Goal: Information Seeking & Learning: Learn about a topic

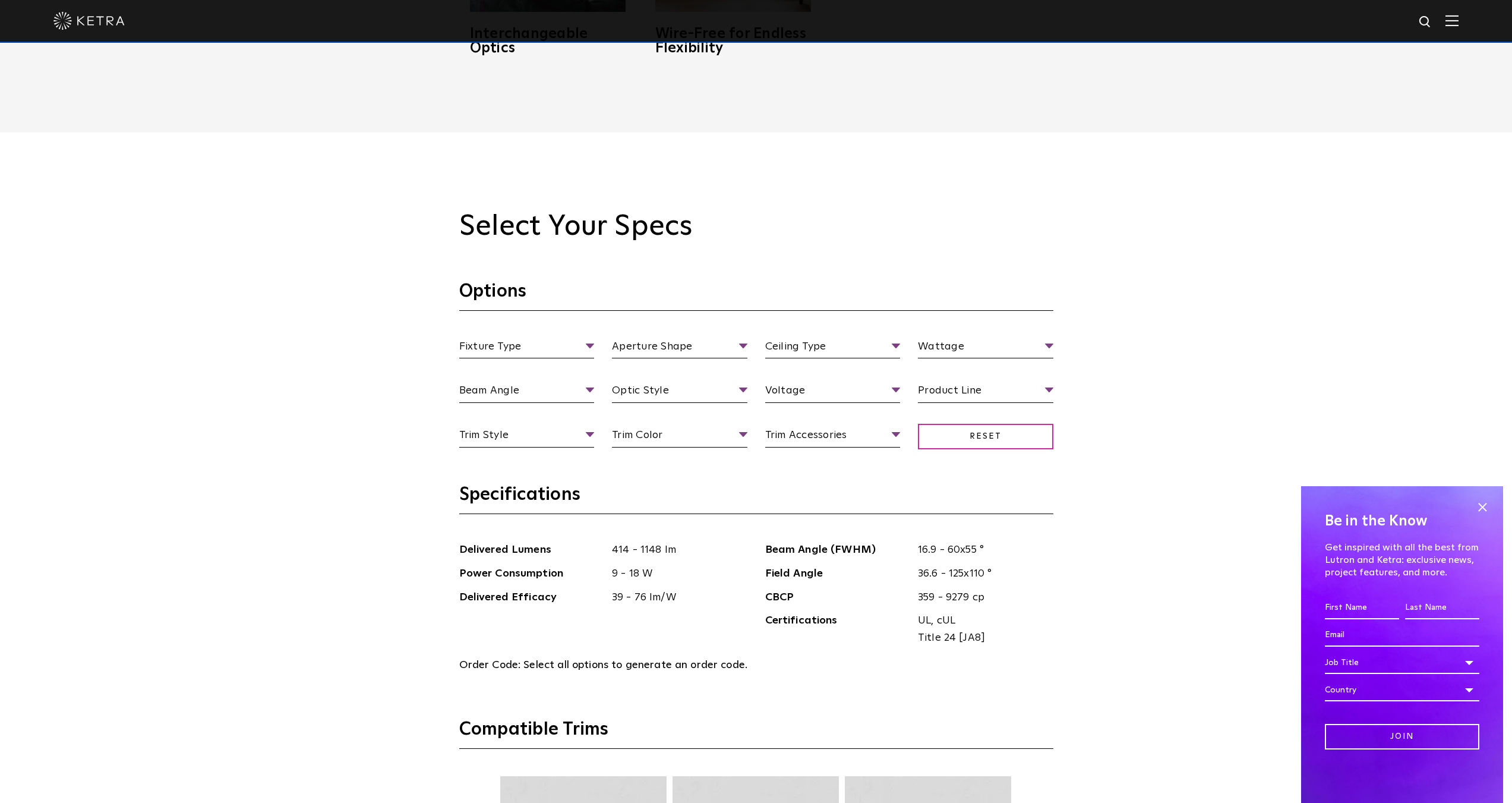
scroll to position [1307, 0]
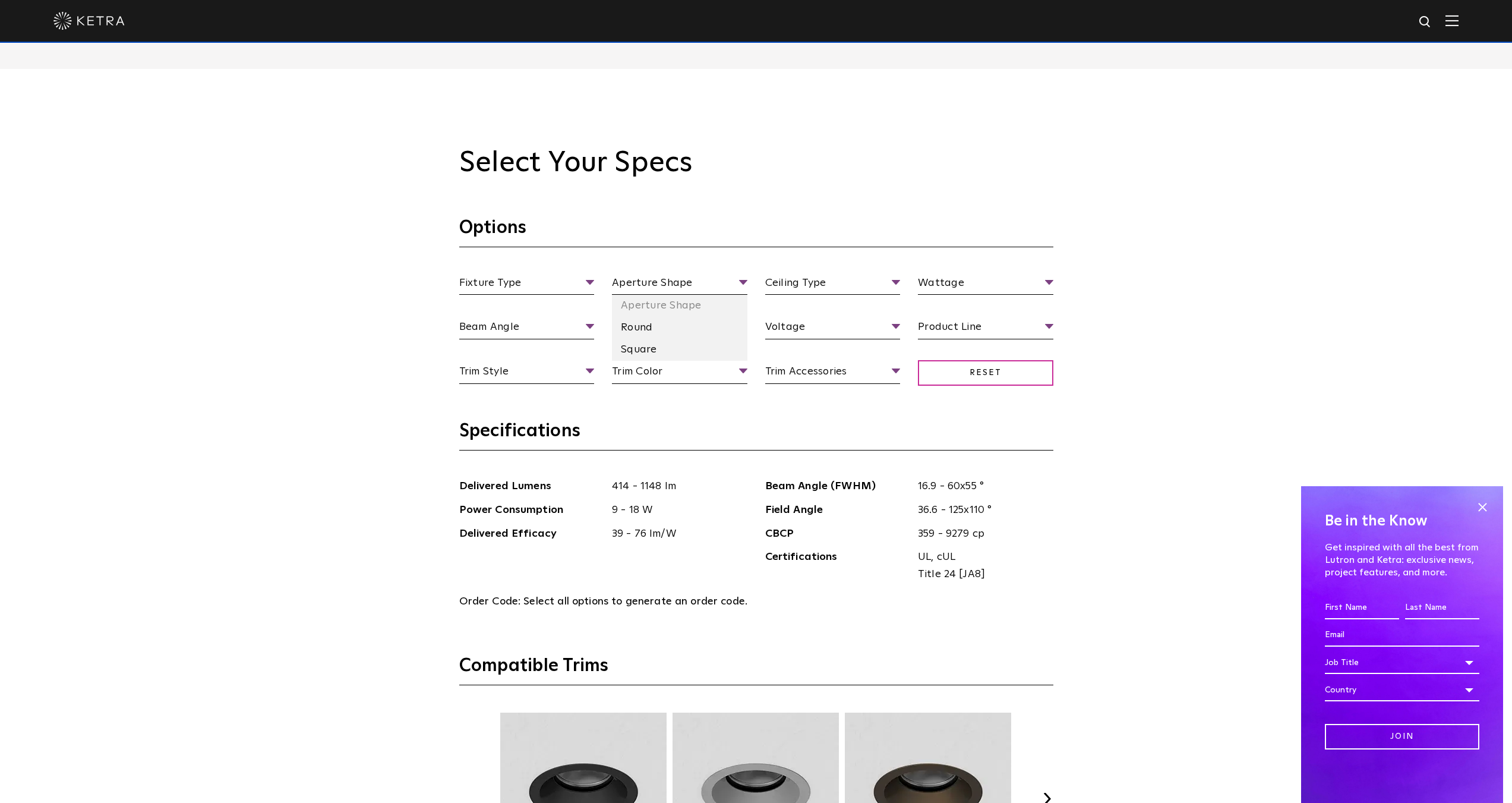
click at [650, 329] on li "Round" at bounding box center [679, 328] width 135 height 22
click at [528, 347] on li "Fixed" at bounding box center [527, 350] width 135 height 22
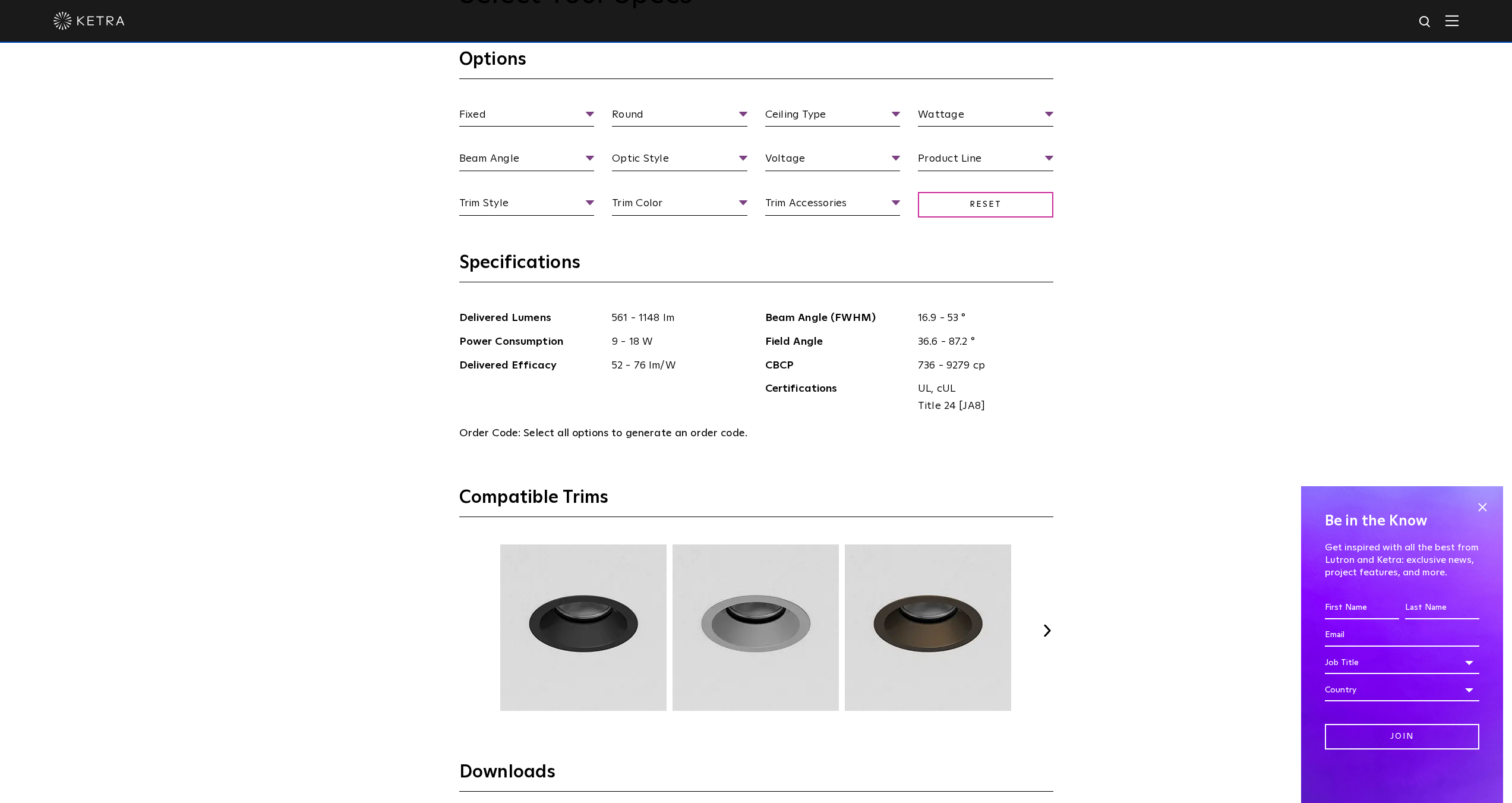
scroll to position [1486, 0]
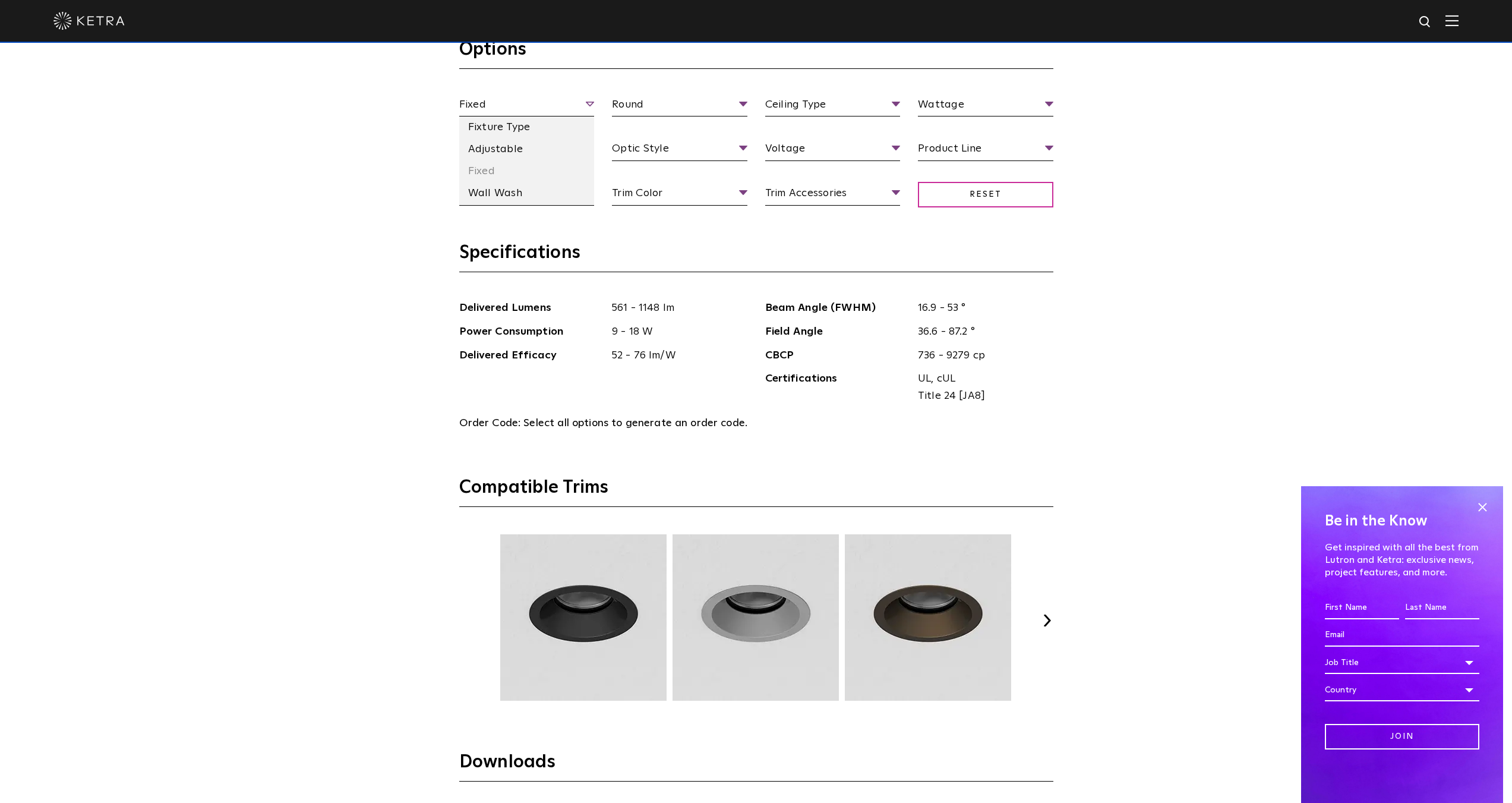
click at [497, 109] on span "Fixed" at bounding box center [527, 107] width 135 height 21
click at [500, 133] on li "Fixture Type" at bounding box center [527, 128] width 135 height 22
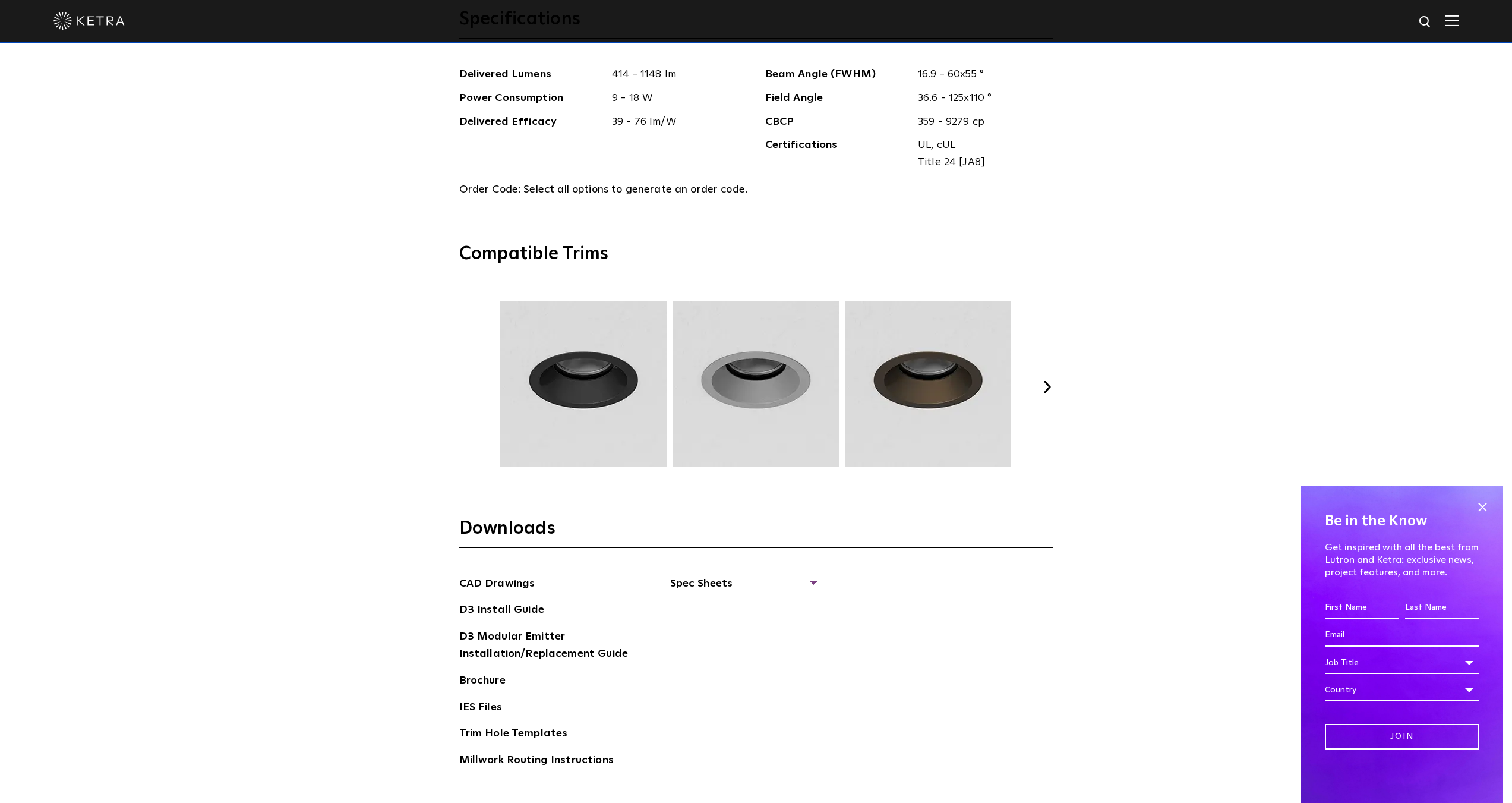
scroll to position [1723, 0]
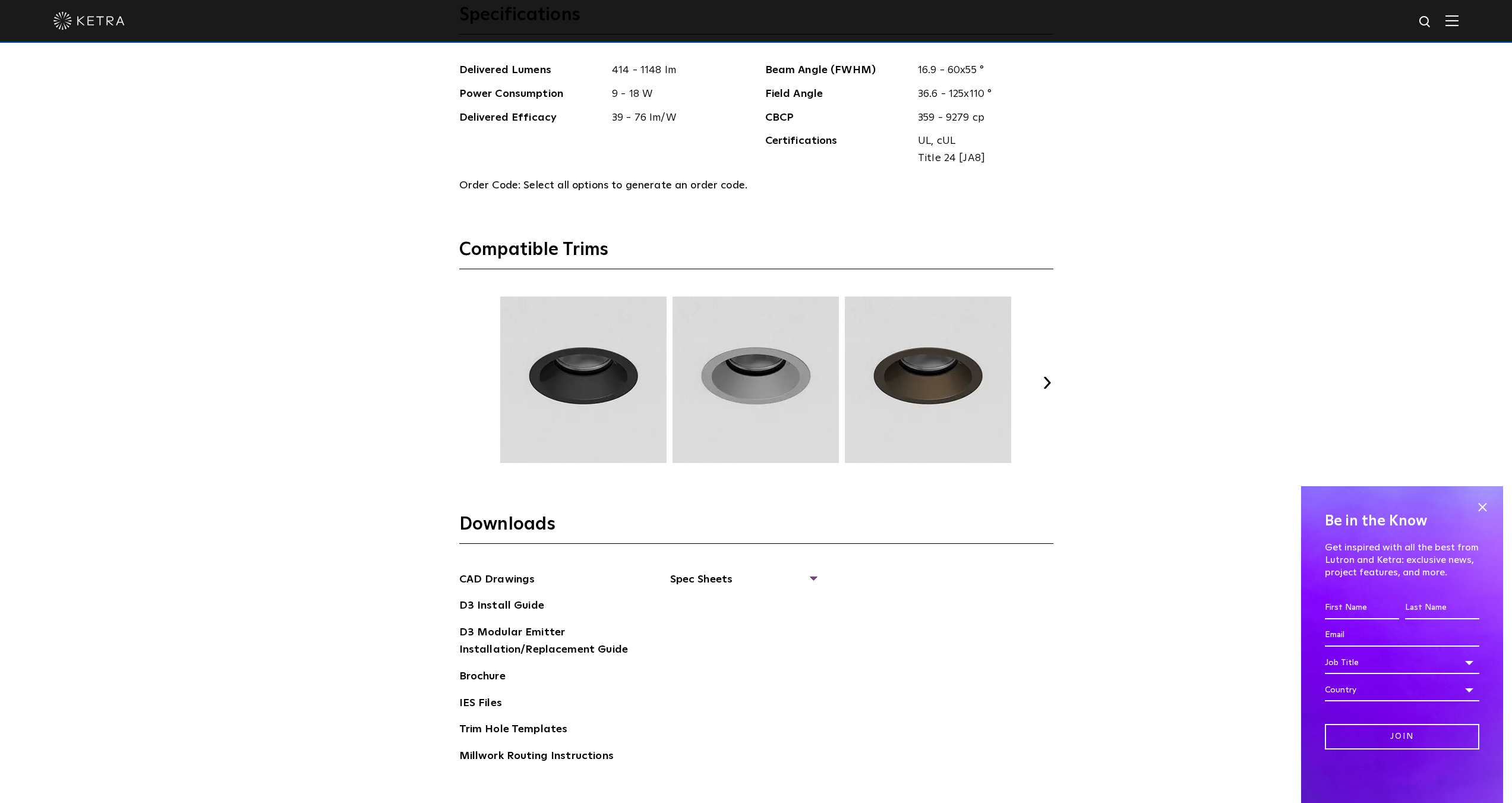
click at [1044, 384] on button "Next" at bounding box center [1047, 382] width 12 height 12
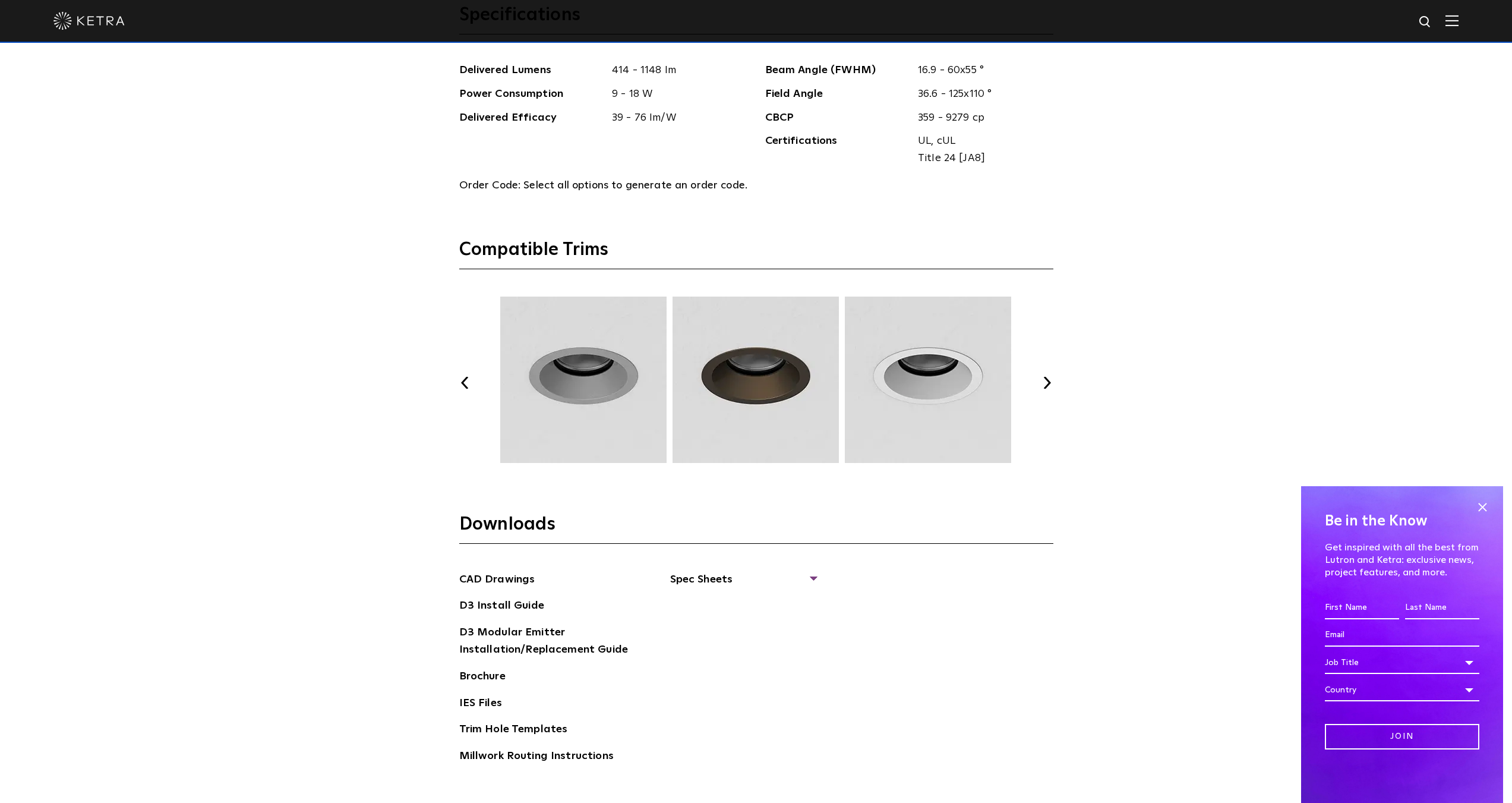
click at [1031, 383] on div "Previous Next" at bounding box center [757, 382] width 594 height 172
click at [1035, 383] on div "Previous Next" at bounding box center [757, 382] width 594 height 172
click at [1045, 380] on button "Next" at bounding box center [1047, 382] width 12 height 12
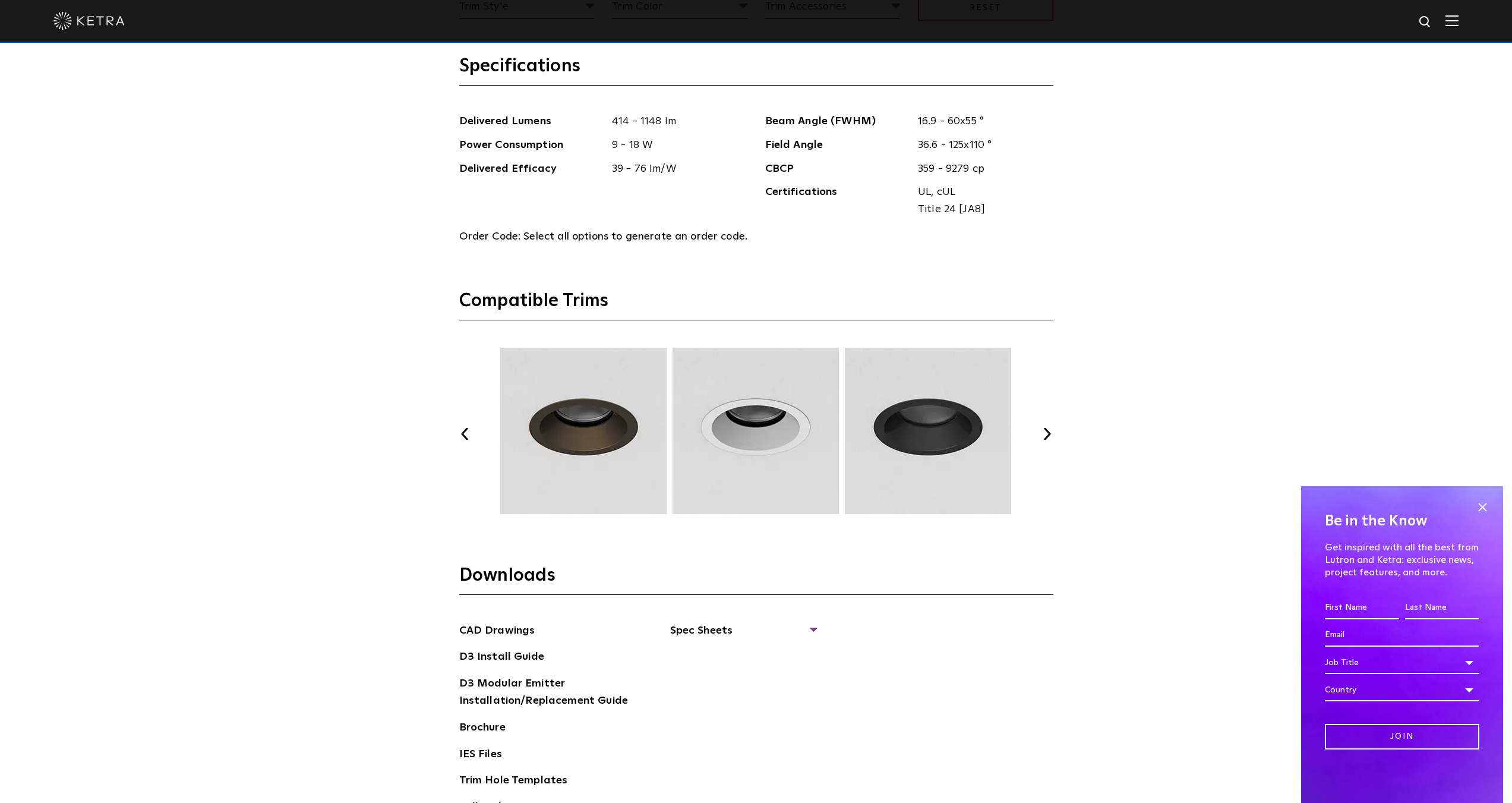
scroll to position [1426, 0]
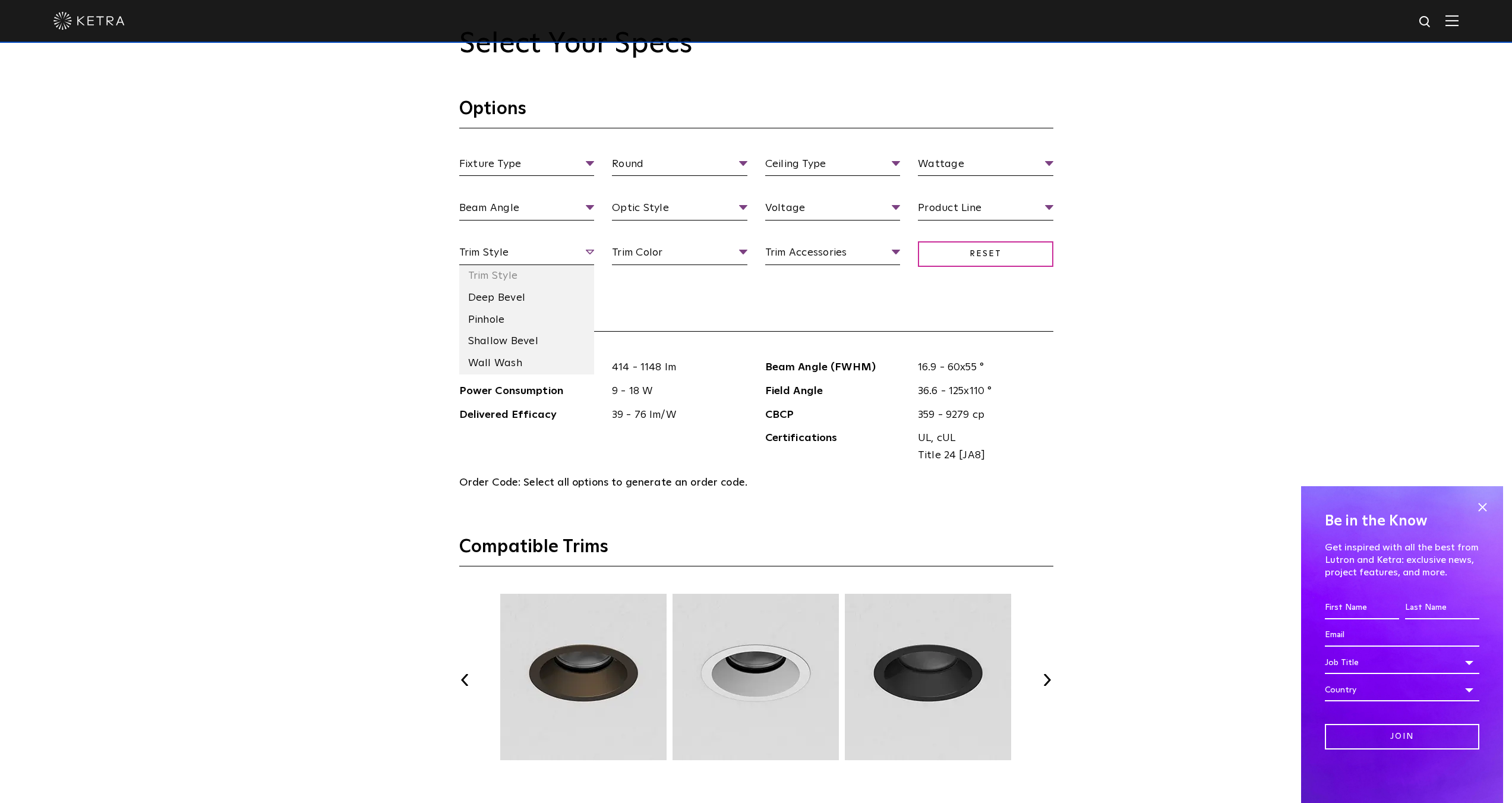
click at [508, 256] on span "Trim Style" at bounding box center [527, 254] width 135 height 21
click at [526, 304] on li "Deep Bevel" at bounding box center [527, 298] width 135 height 22
click at [502, 258] on span "Deep Bevel" at bounding box center [527, 254] width 135 height 21
click at [523, 325] on li "Pinhole" at bounding box center [527, 320] width 135 height 22
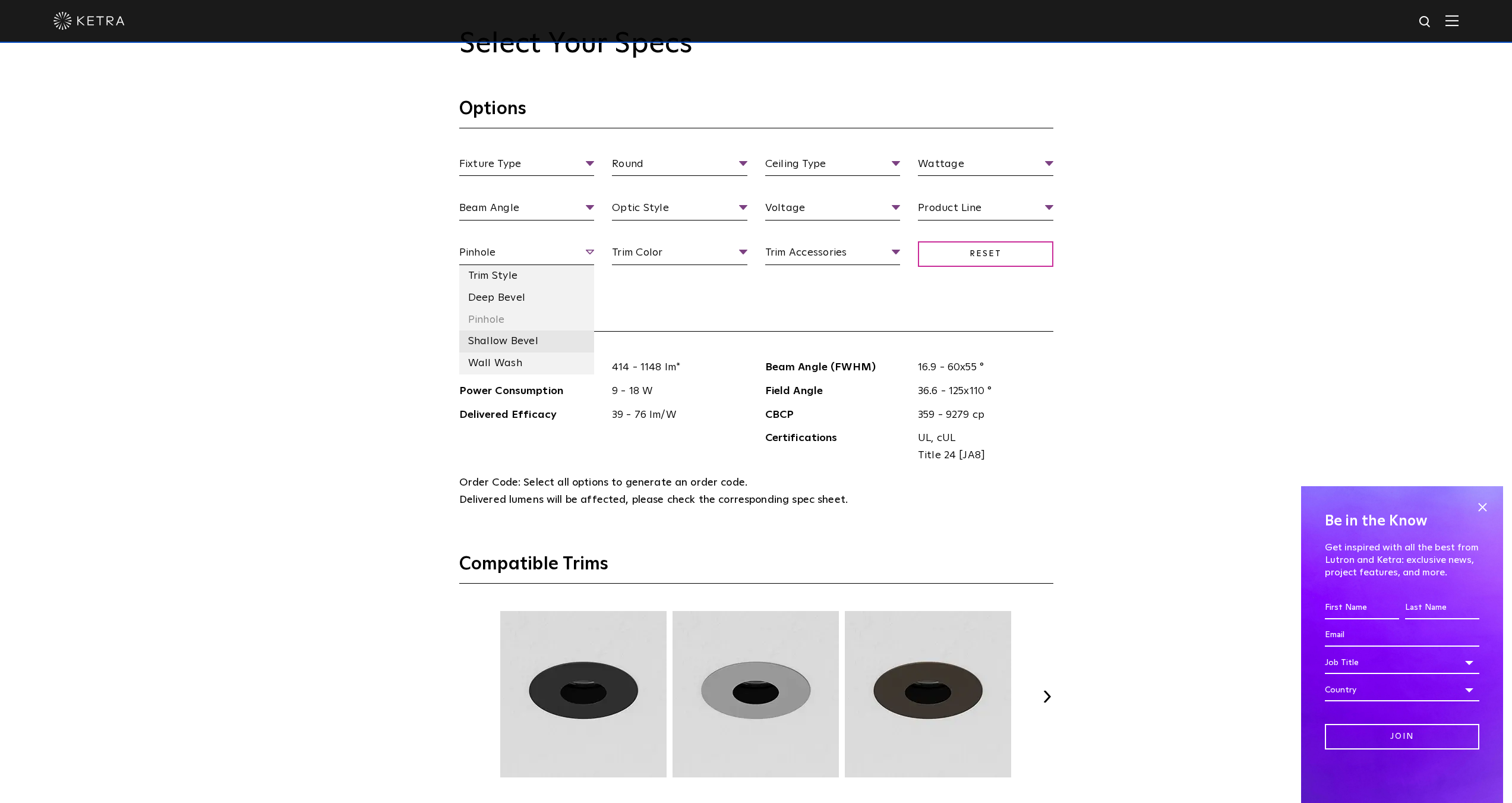
click at [531, 343] on li "Shallow Bevel" at bounding box center [527, 342] width 135 height 22
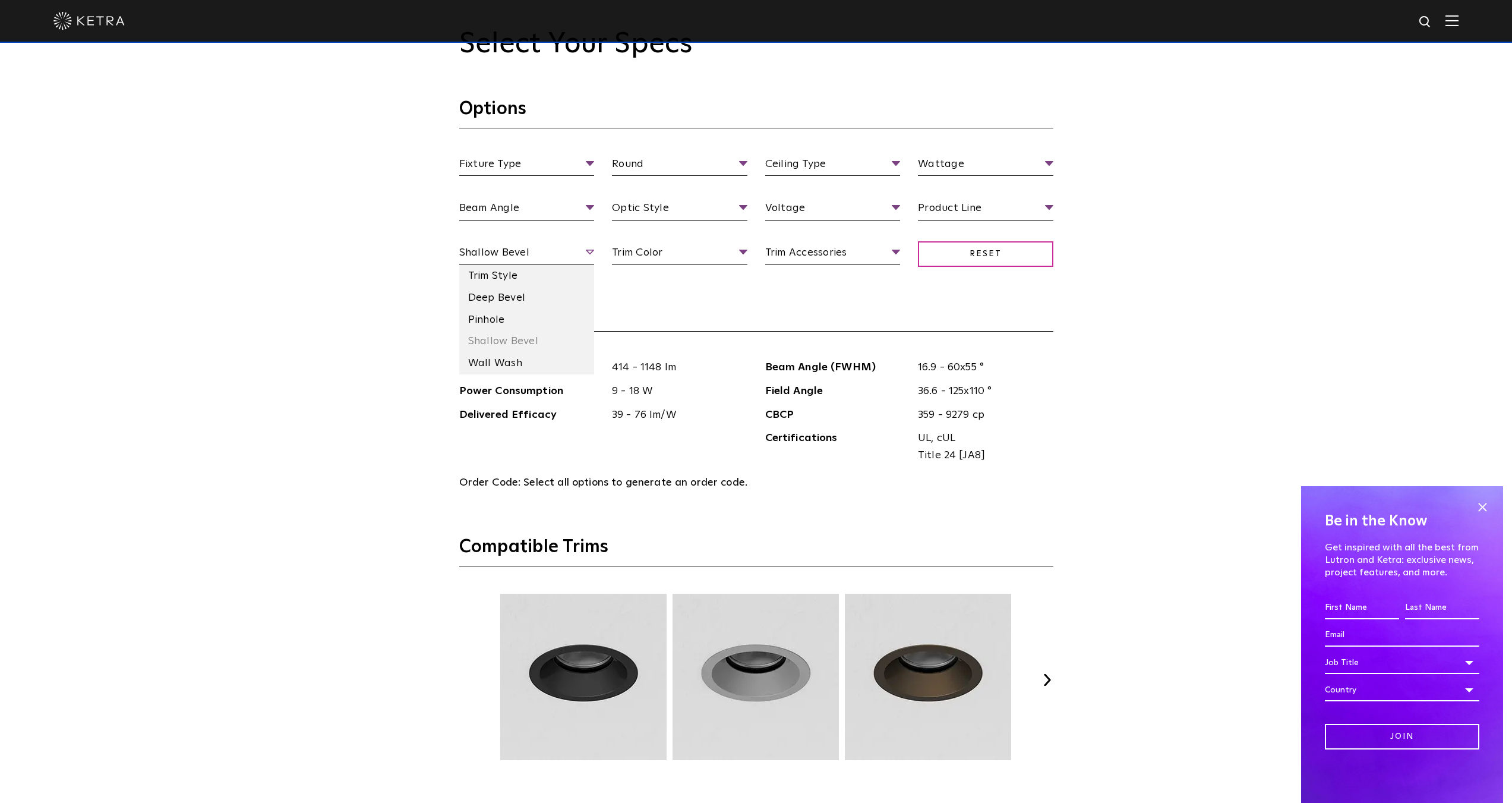
click at [497, 258] on span "Shallow Bevel" at bounding box center [527, 254] width 135 height 21
click at [534, 367] on li "Wall Wash" at bounding box center [527, 363] width 135 height 22
click at [511, 277] on li "Trim Style" at bounding box center [527, 276] width 135 height 22
drag, startPoint x: 508, startPoint y: 259, endPoint x: 512, endPoint y: 290, distance: 31.3
click at [507, 259] on span "Trim Style" at bounding box center [527, 254] width 135 height 21
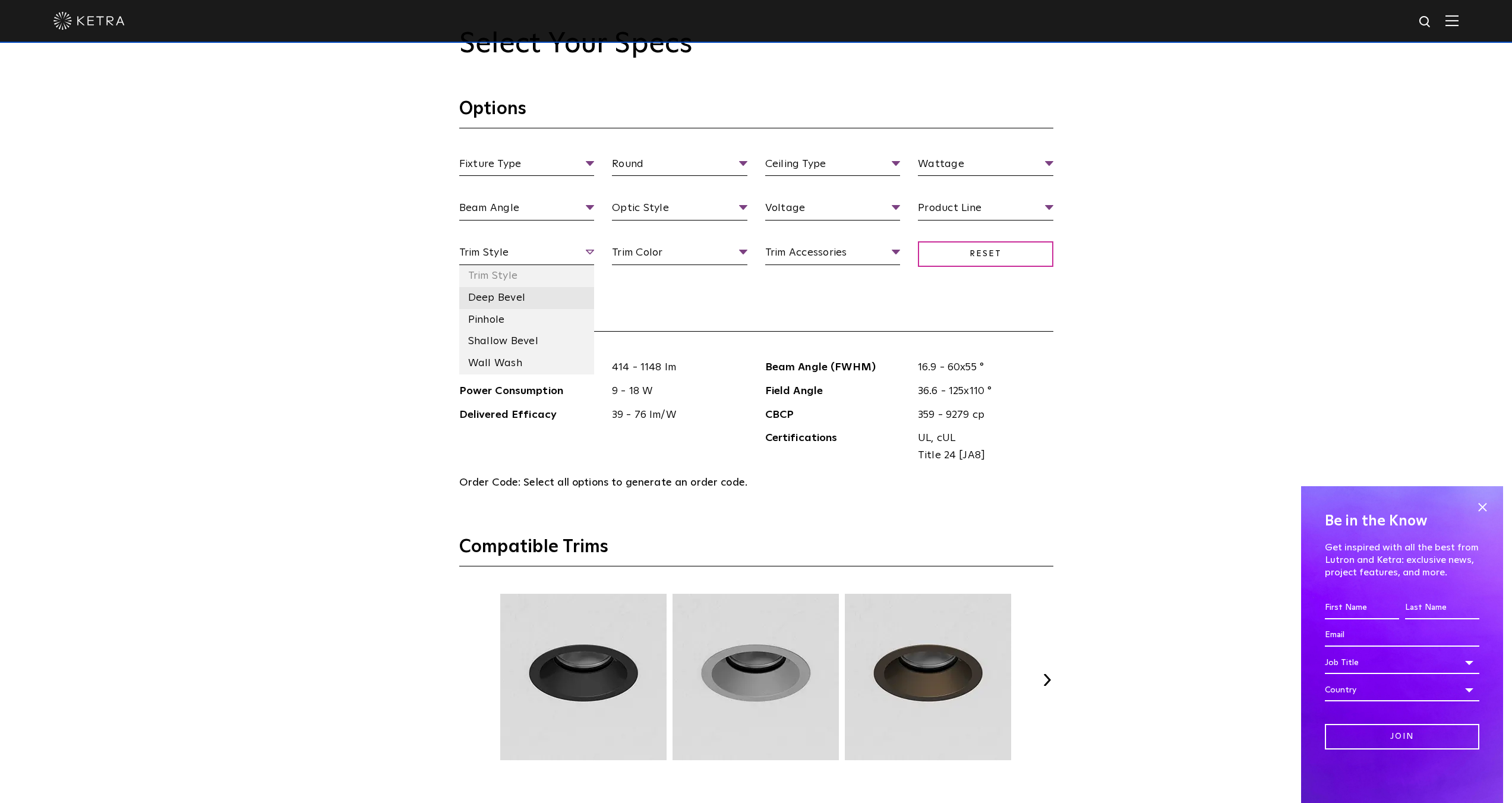
click at [517, 303] on li "Deep Bevel" at bounding box center [527, 298] width 135 height 22
drag, startPoint x: 501, startPoint y: 258, endPoint x: 513, endPoint y: 294, distance: 37.9
click at [501, 259] on span "Deep Bevel" at bounding box center [527, 254] width 135 height 21
click at [521, 316] on li "Pinhole" at bounding box center [527, 320] width 135 height 22
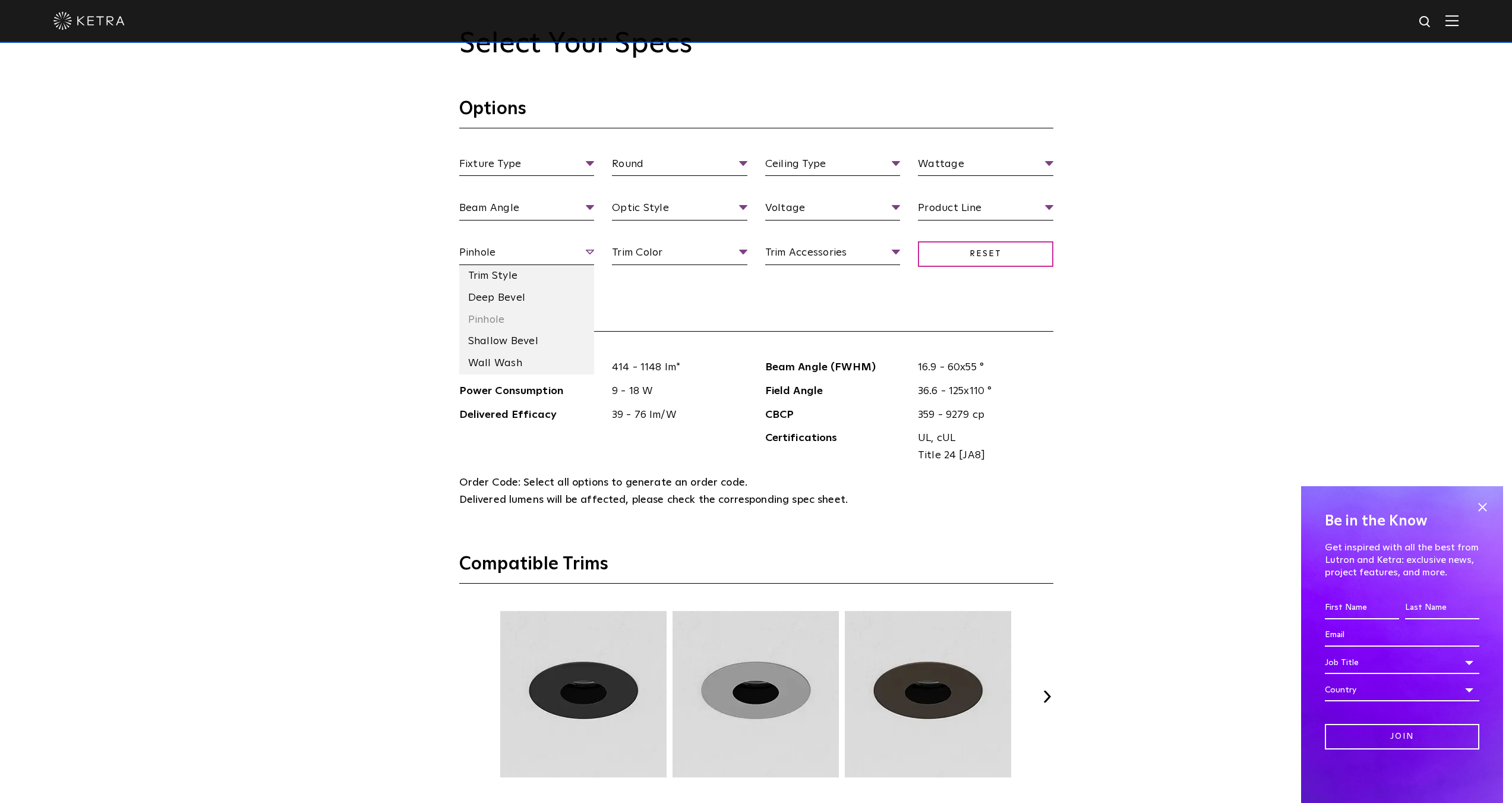
click at [503, 255] on span "Pinhole" at bounding box center [527, 254] width 135 height 21
drag, startPoint x: 1057, startPoint y: 704, endPoint x: 1054, endPoint y: 698, distance: 6.7
click at [1057, 703] on div "Select Your Specs Options Fixture Type Fixture Type Adjustable Fixed Wall Wash …" at bounding box center [756, 563] width 618 height 1073
click at [1052, 697] on button "Next" at bounding box center [1047, 696] width 12 height 12
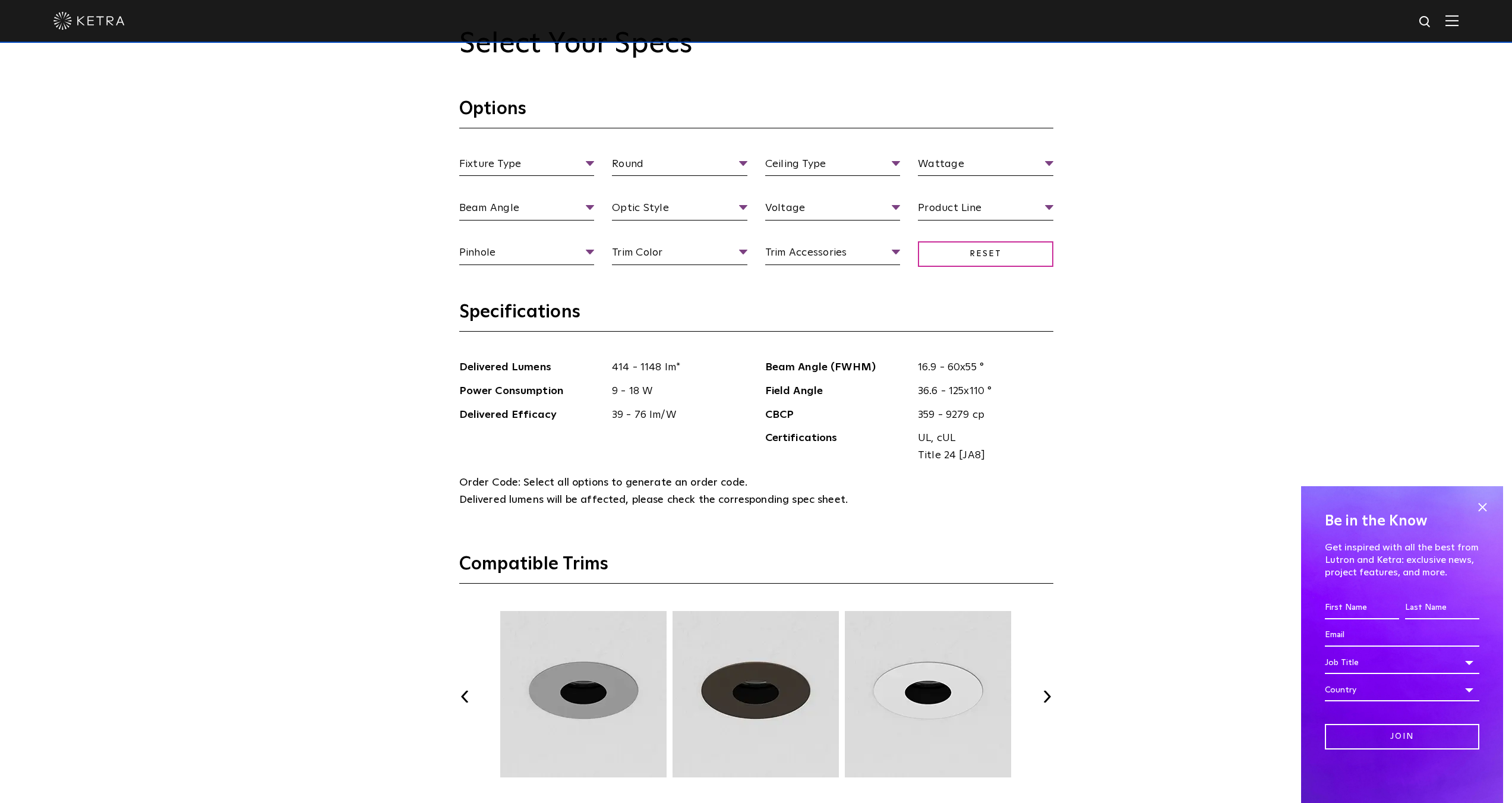
click at [1046, 696] on button "Next" at bounding box center [1047, 696] width 12 height 12
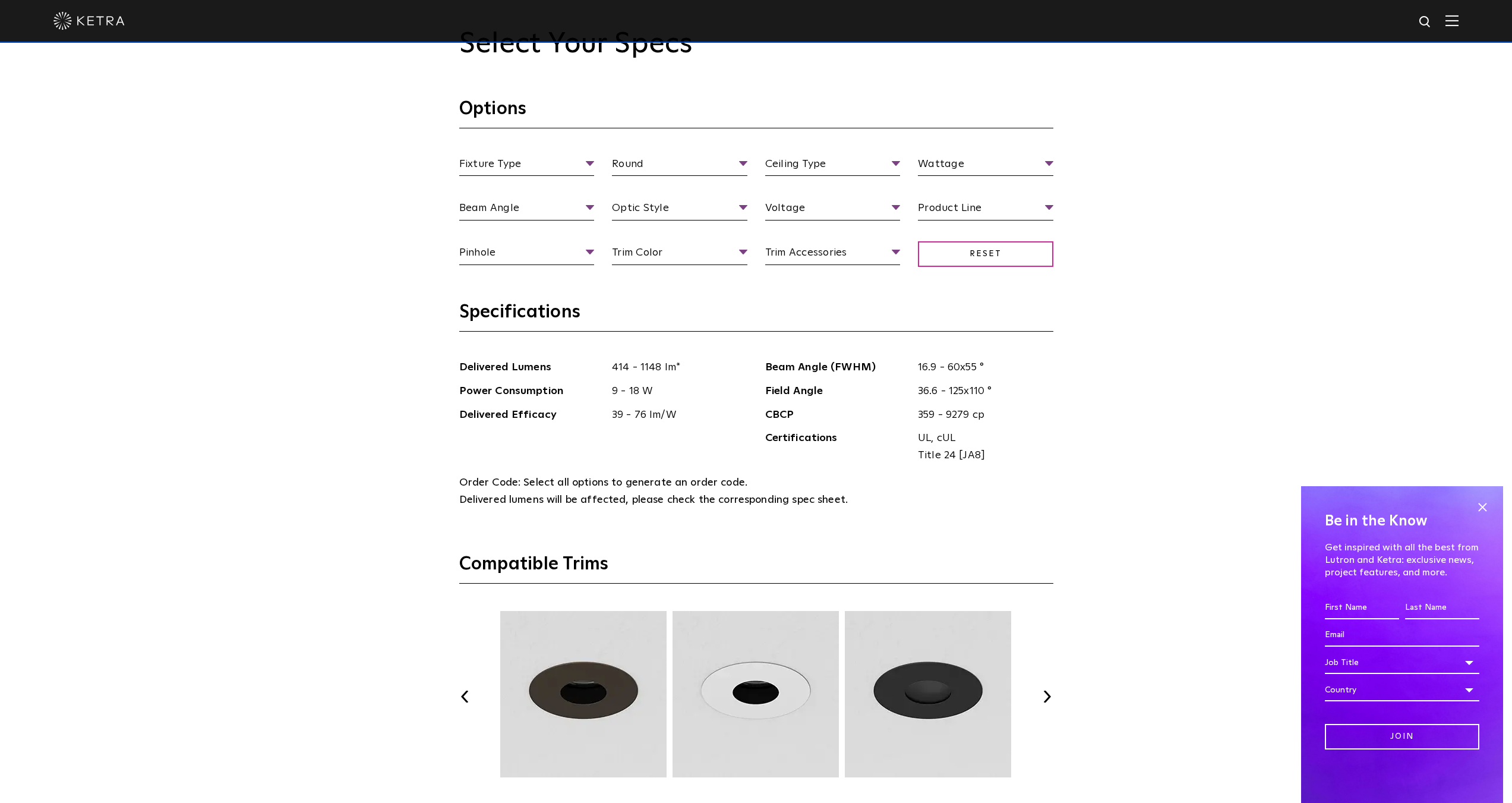
click at [1045, 693] on button "Next" at bounding box center [1047, 696] width 12 height 12
click at [485, 253] on span "Pinhole" at bounding box center [527, 254] width 135 height 21
click at [516, 346] on li "Shallow Bevel" at bounding box center [527, 342] width 135 height 22
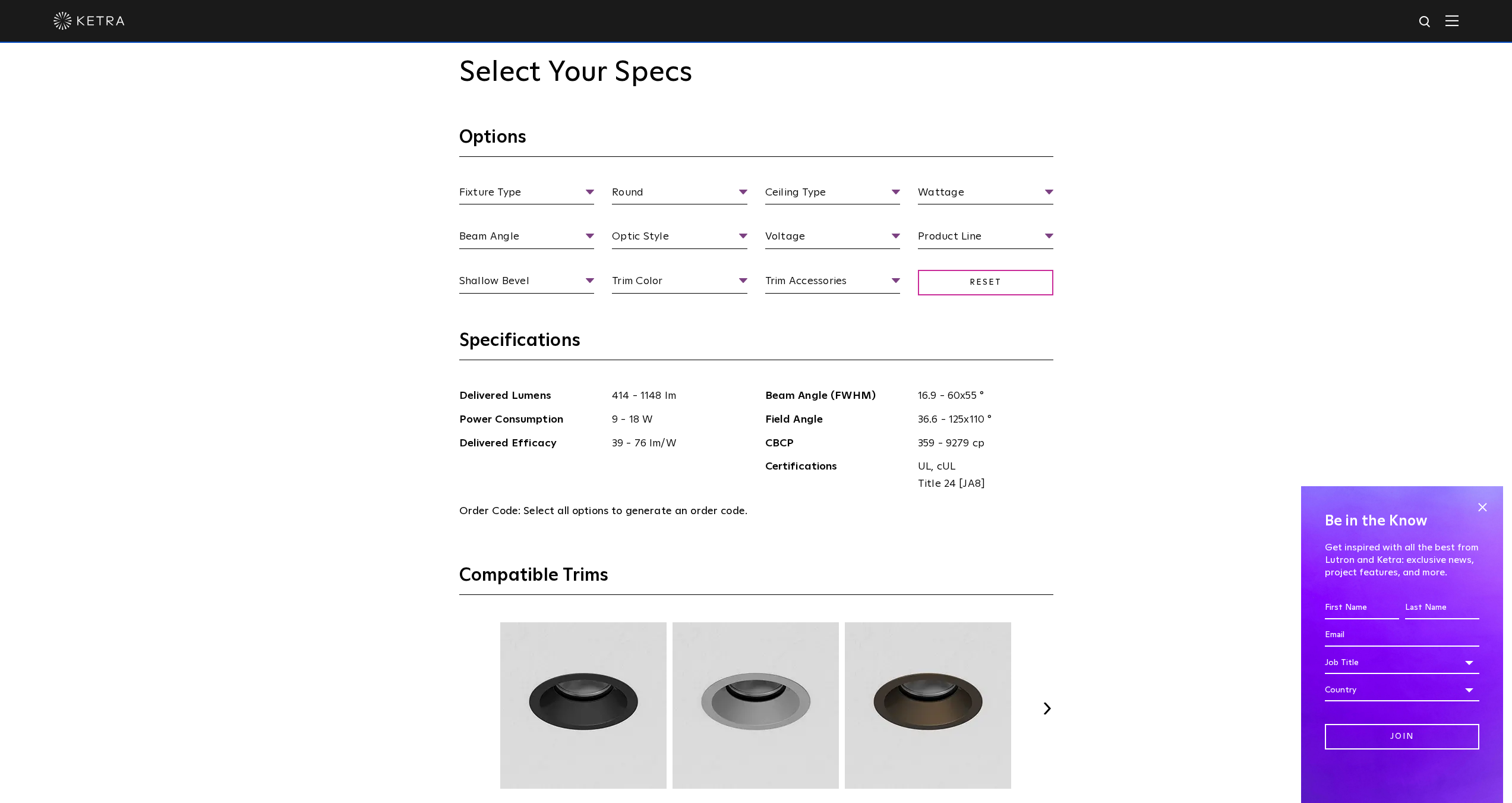
scroll to position [1367, 0]
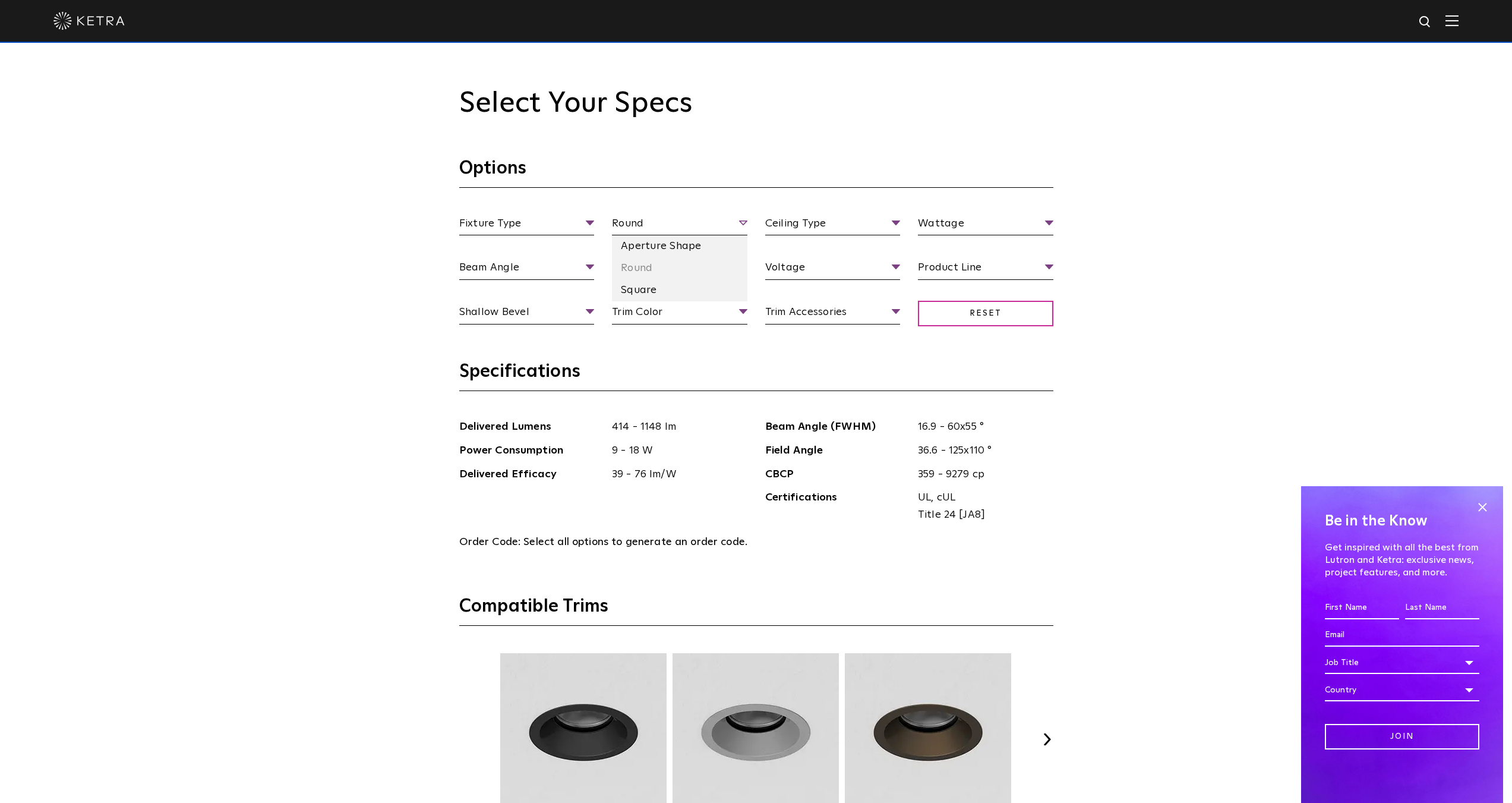
click at [662, 227] on span "Round" at bounding box center [679, 225] width 135 height 21
click at [657, 251] on li "Aperture Shape" at bounding box center [679, 246] width 135 height 22
click at [650, 226] on span "Aperture Shape" at bounding box center [679, 225] width 135 height 21
click at [653, 290] on li "Square" at bounding box center [679, 290] width 135 height 22
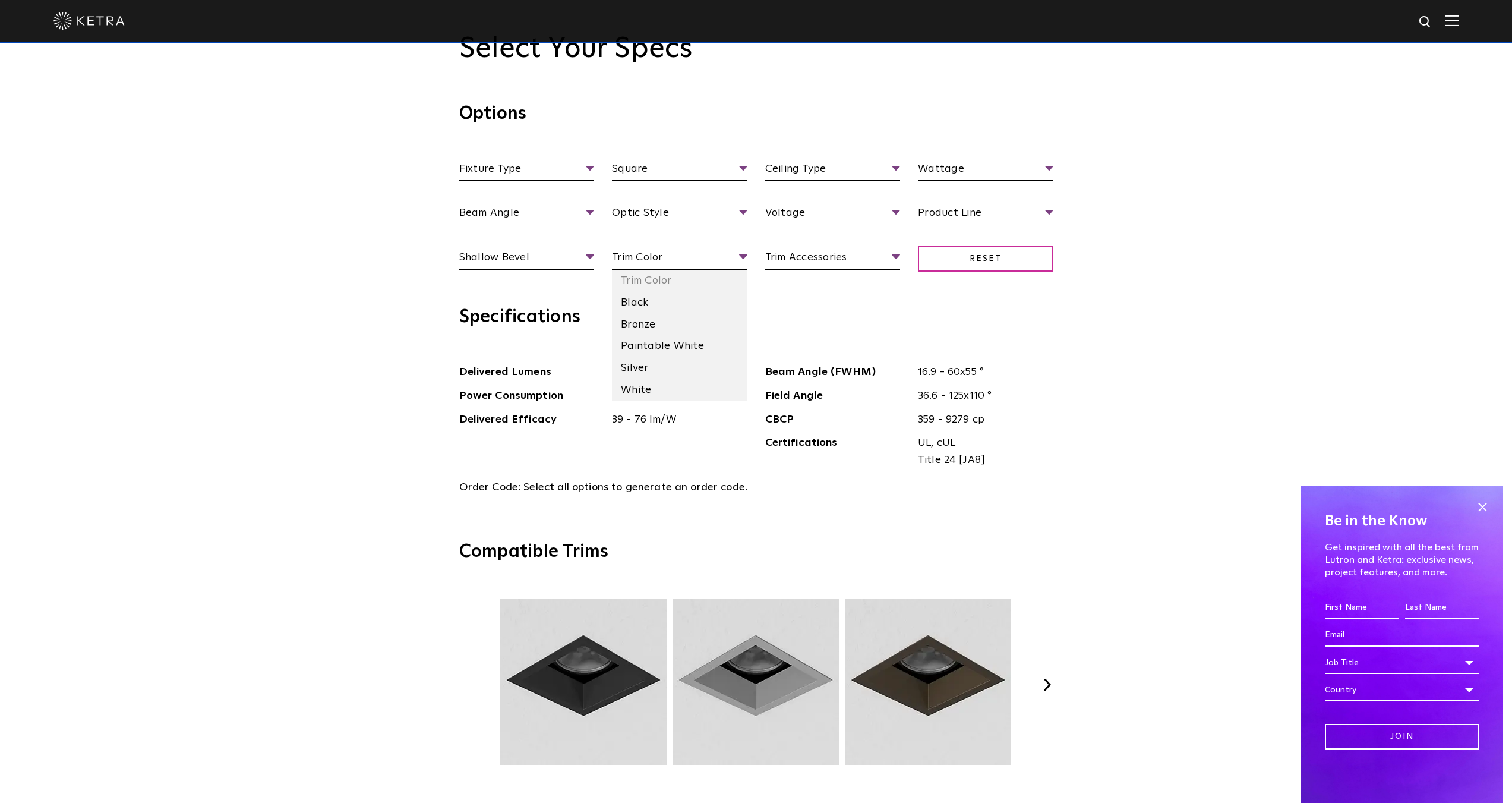
scroll to position [1426, 0]
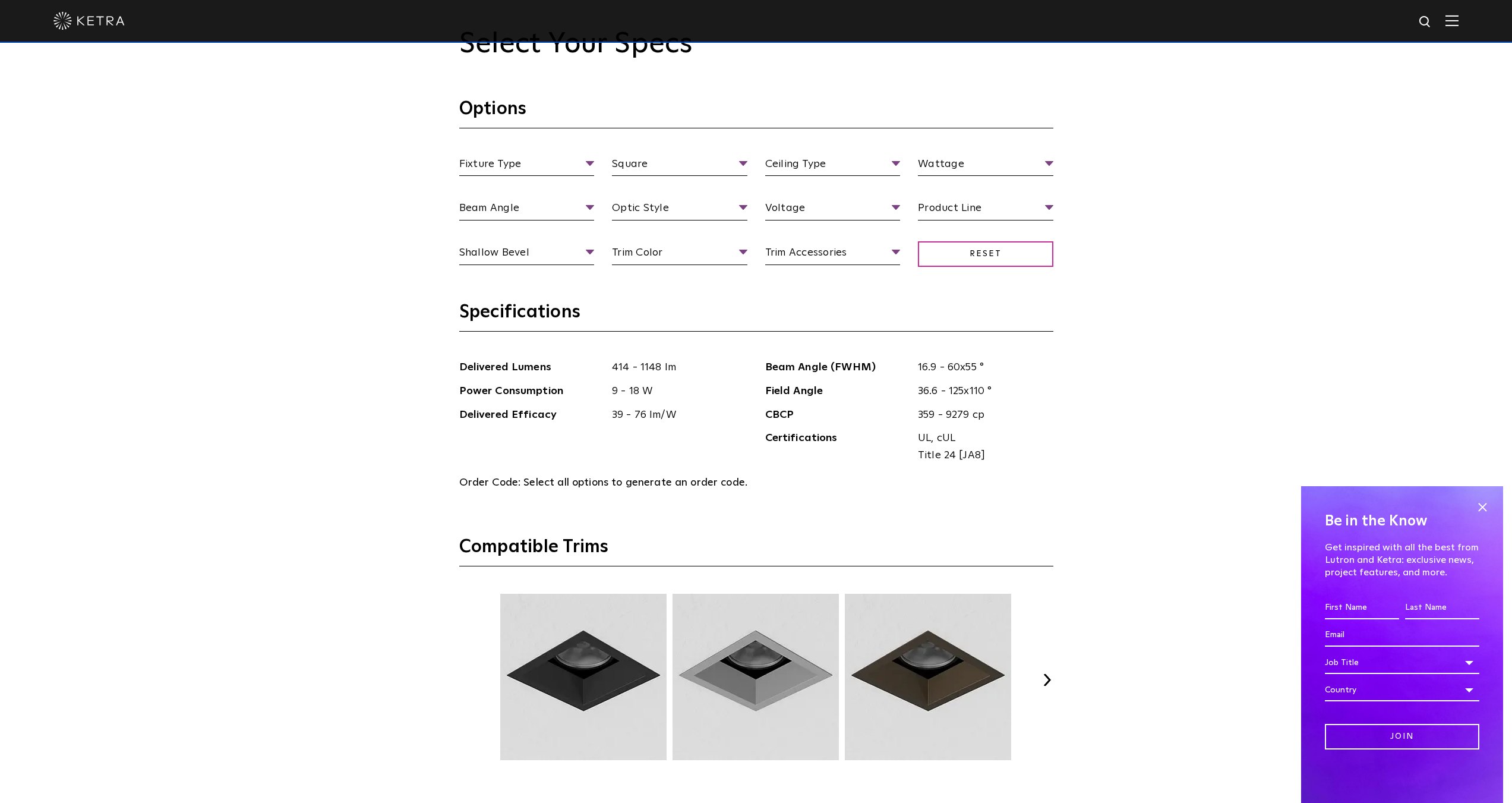
drag, startPoint x: 1054, startPoint y: 665, endPoint x: 1048, endPoint y: 668, distance: 6.7
click at [1052, 665] on div "Select Your Specs Options Fixture Type Fixture Type Adjustable Fixed Wall Wash …" at bounding box center [756, 555] width 618 height 1056
click at [1045, 674] on button "Next" at bounding box center [1047, 679] width 12 height 12
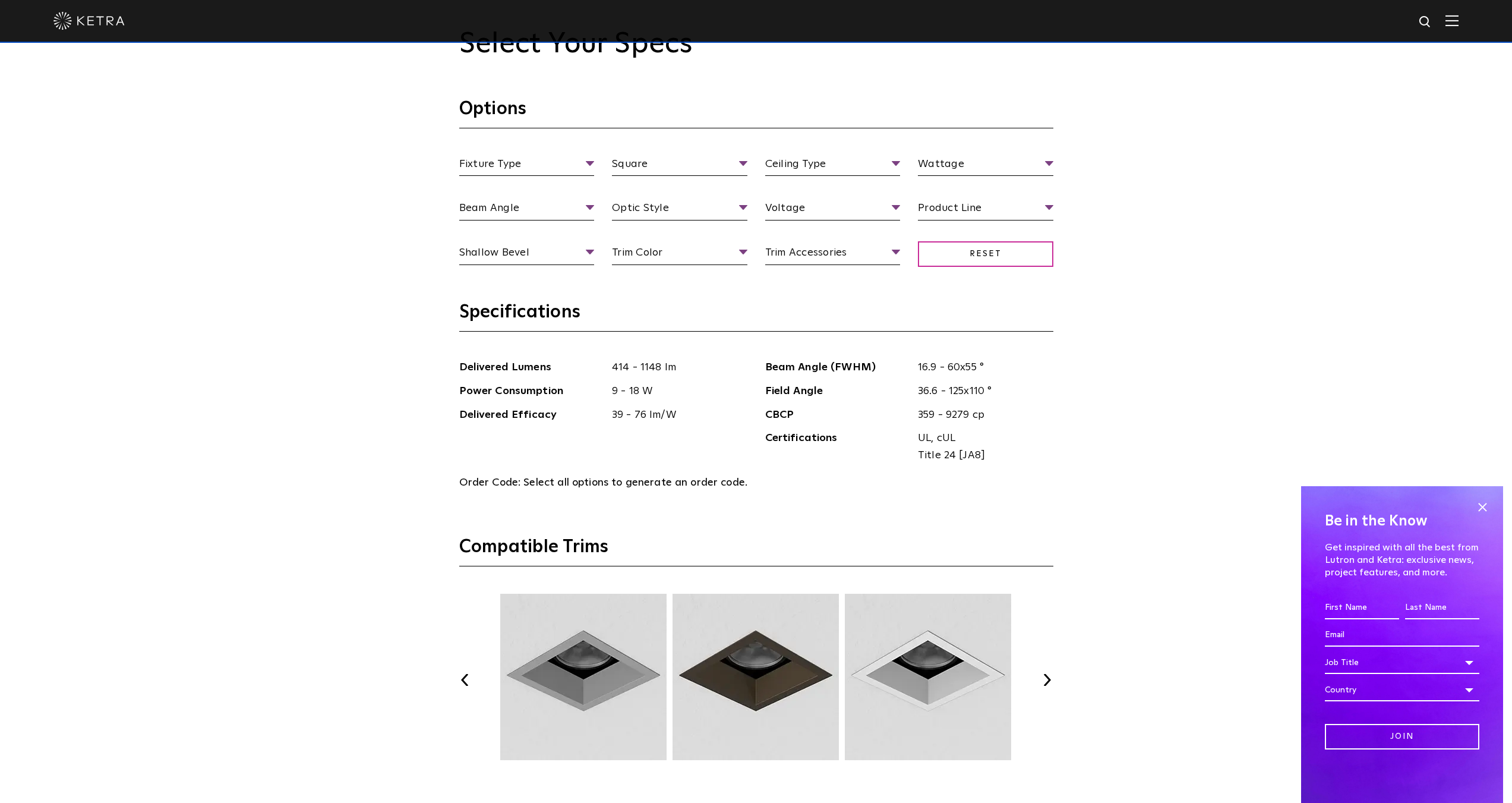
click at [1045, 674] on button "Next" at bounding box center [1047, 679] width 12 height 12
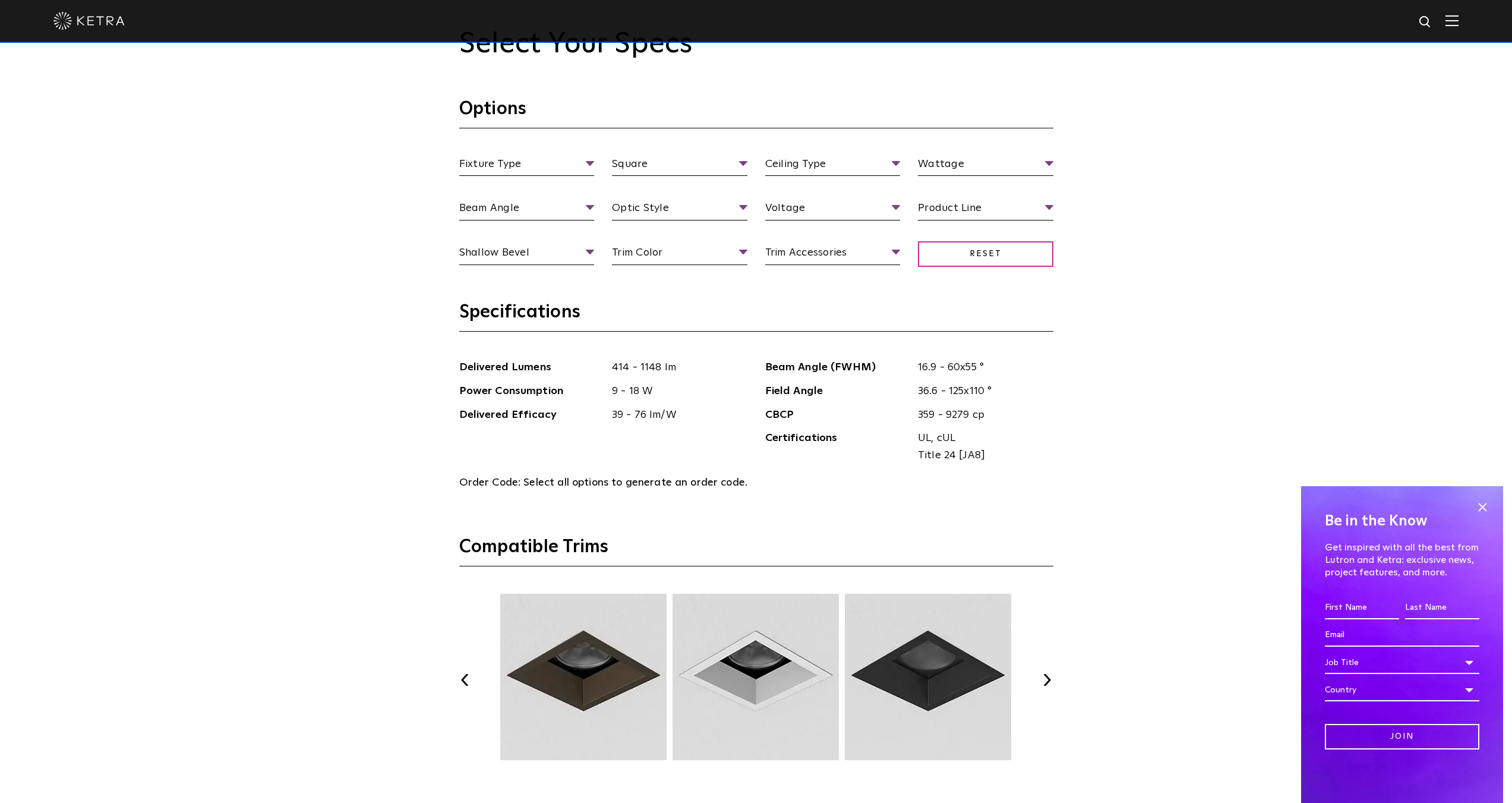
click at [1044, 674] on button "Next" at bounding box center [1047, 679] width 12 height 12
click at [479, 679] on div "Previous Next" at bounding box center [757, 679] width 594 height 172
click at [471, 676] on button "Previous" at bounding box center [465, 679] width 12 height 12
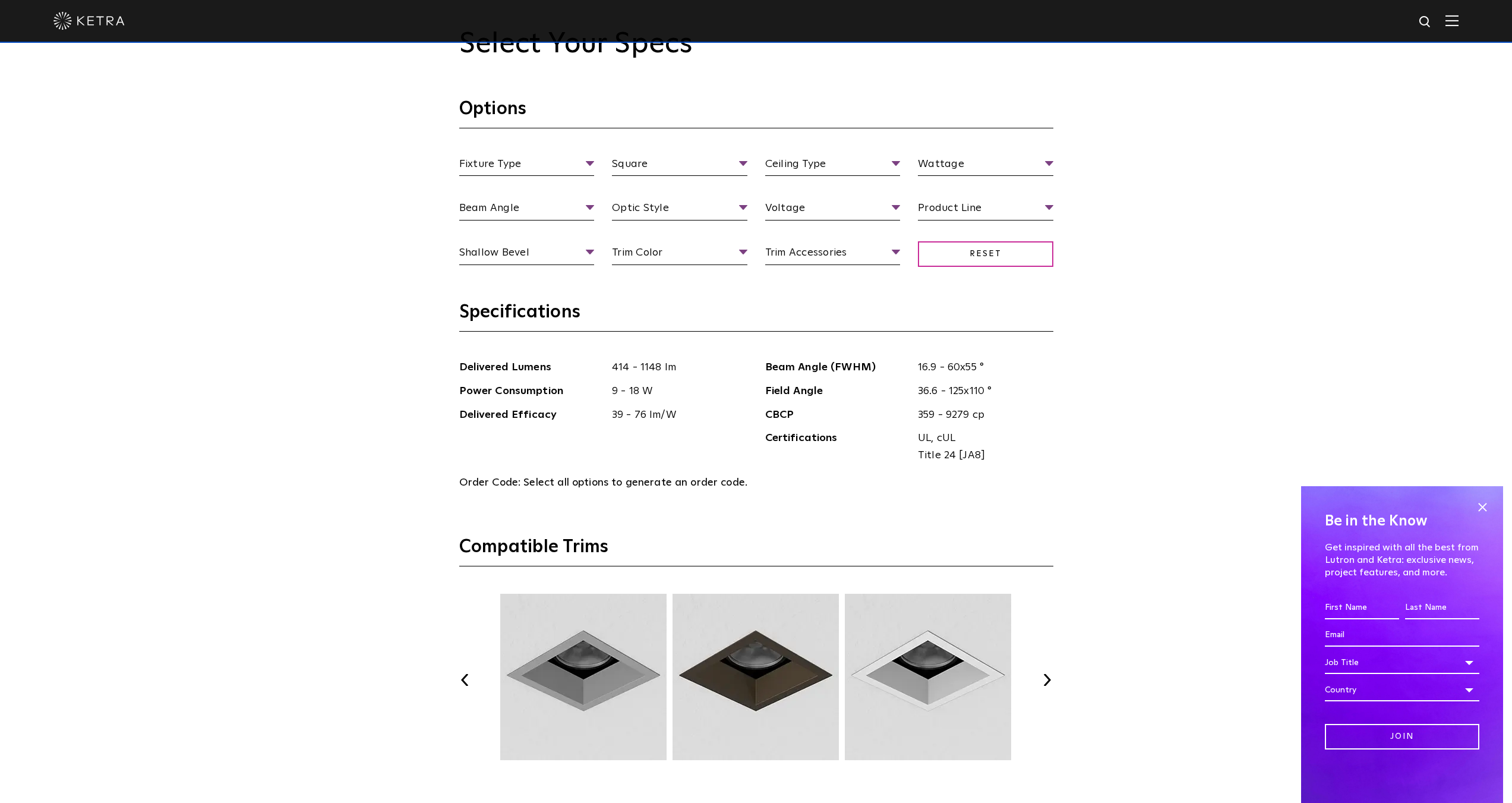
click at [469, 676] on button "Previous" at bounding box center [465, 679] width 12 height 12
click at [470, 676] on button "Previous" at bounding box center [465, 679] width 12 height 12
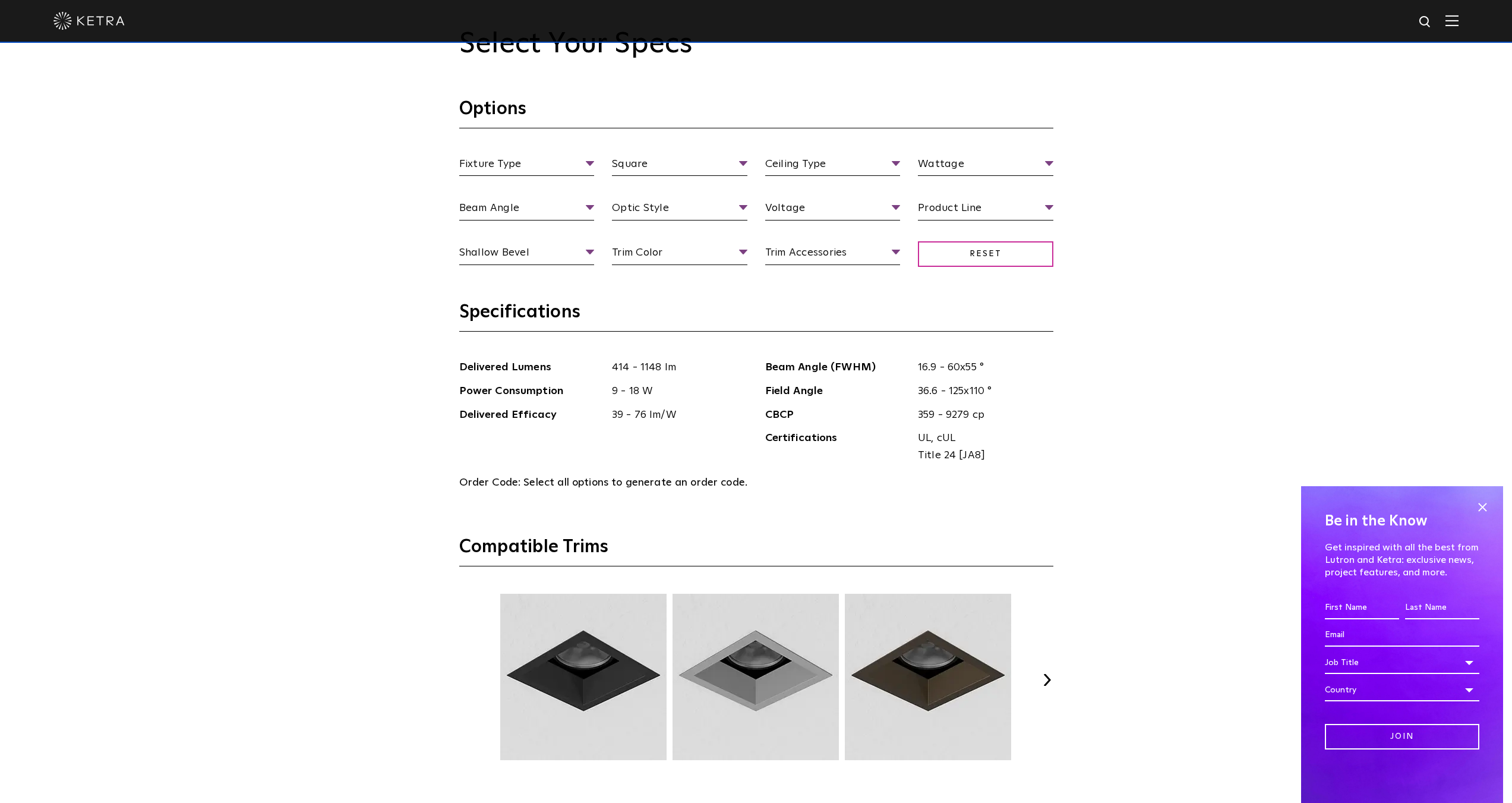
click at [470, 676] on button "Previous" at bounding box center [465, 679] width 12 height 12
click at [651, 204] on li "Round" at bounding box center [679, 209] width 135 height 22
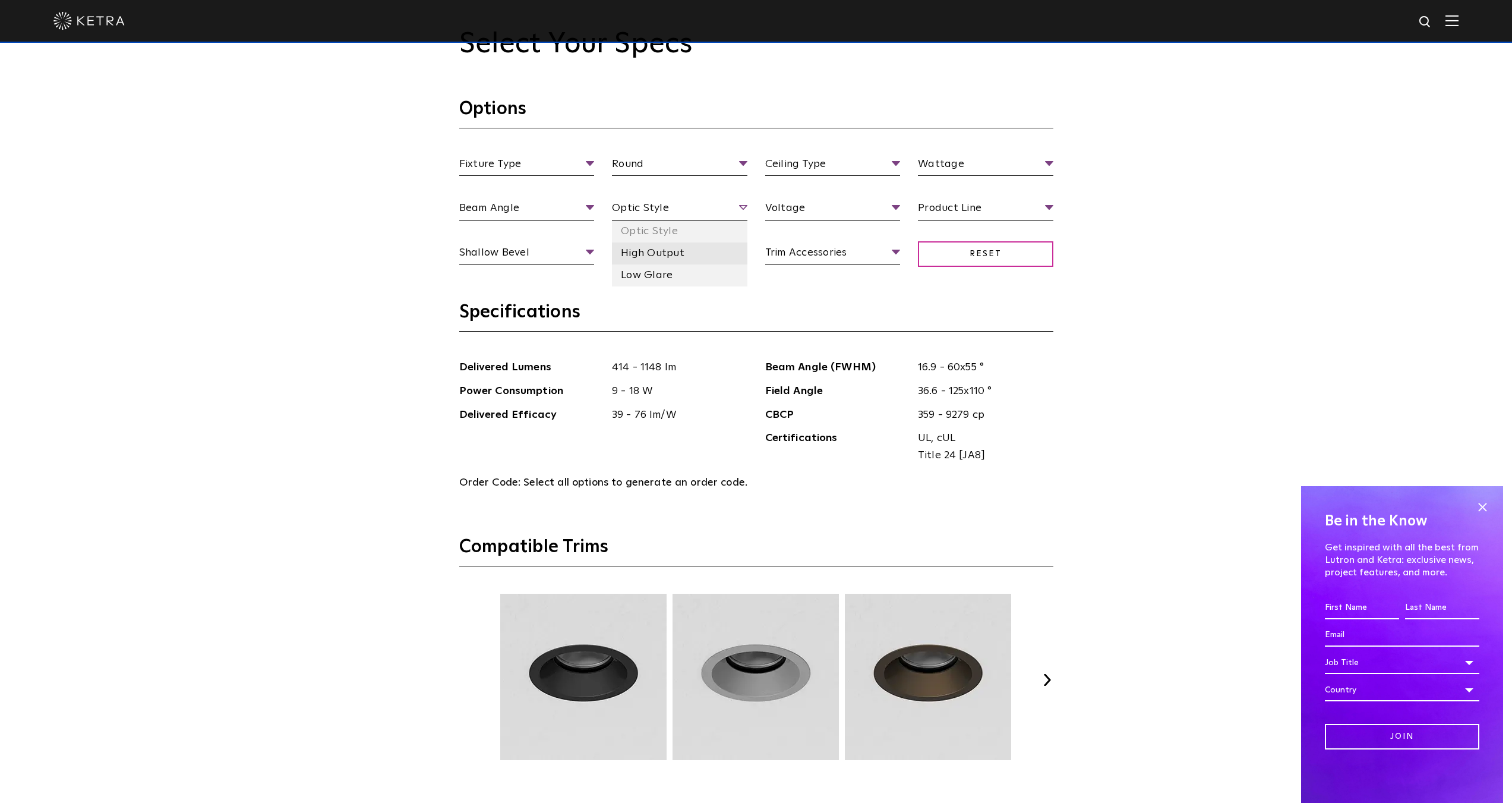
click at [658, 261] on li "High Output" at bounding box center [679, 253] width 135 height 22
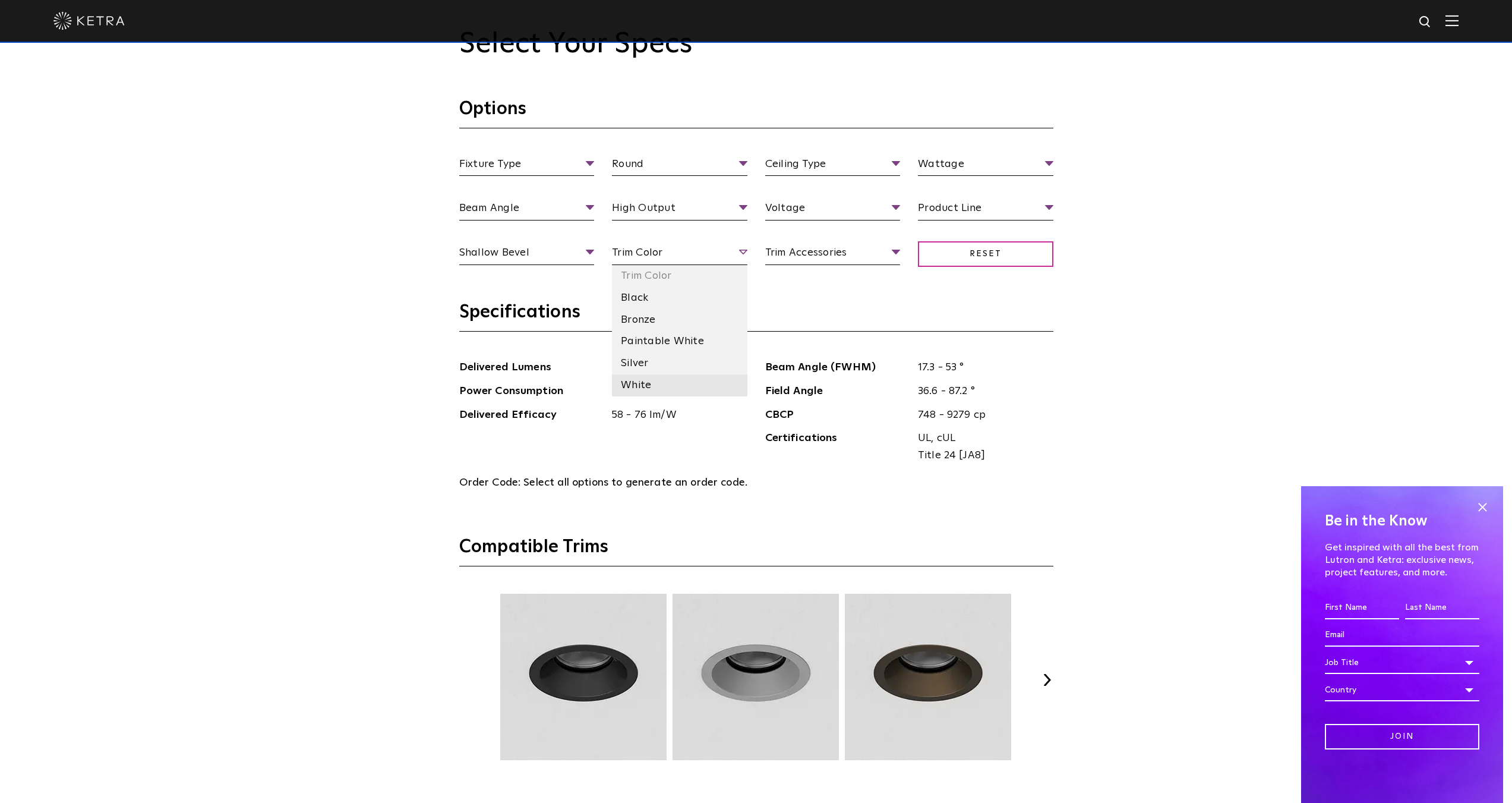
click at [666, 385] on li "White" at bounding box center [679, 385] width 135 height 22
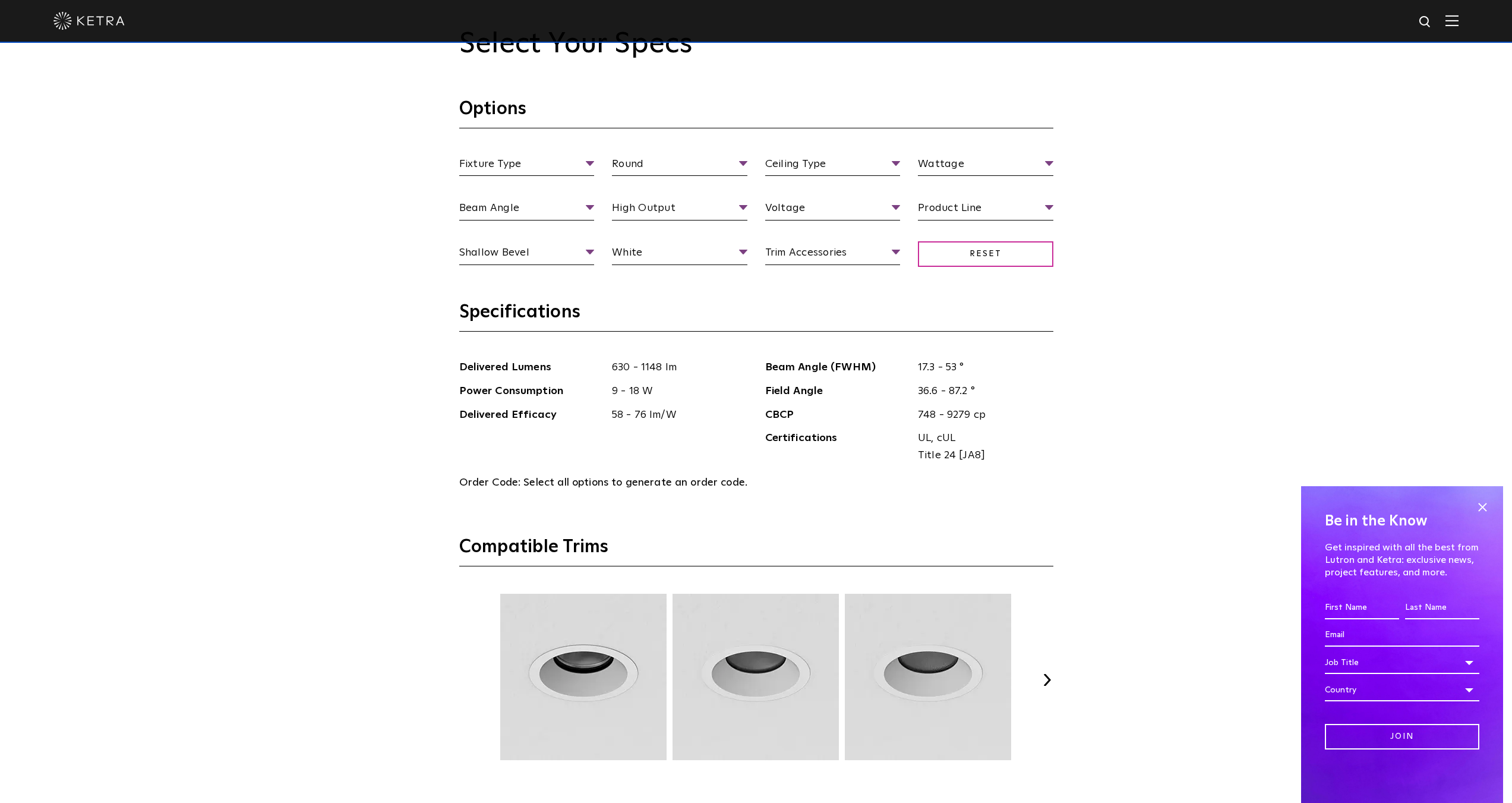
click at [820, 538] on h3 "Compatible Trims" at bounding box center [757, 551] width 594 height 31
click at [560, 258] on li "Flood" at bounding box center [527, 253] width 135 height 22
click at [521, 230] on li "Fixed" at bounding box center [527, 231] width 135 height 22
click at [539, 302] on li "Very Wide Flood" at bounding box center [527, 298] width 135 height 22
click at [537, 238] on li "Beam Angle" at bounding box center [527, 232] width 135 height 22
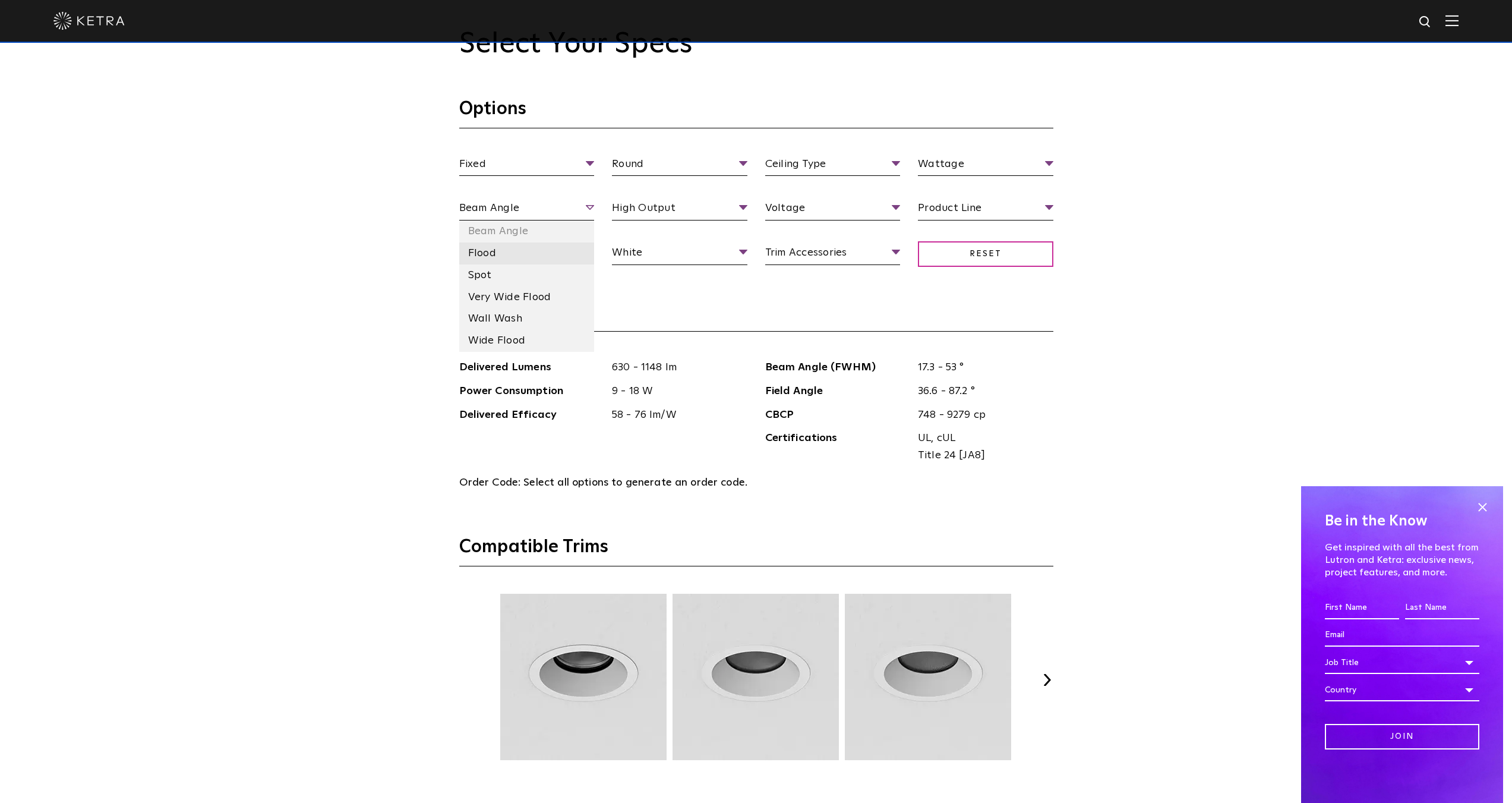
click at [537, 262] on li "Flood" at bounding box center [527, 253] width 135 height 22
click at [537, 240] on li "Beam Angle" at bounding box center [527, 232] width 135 height 22
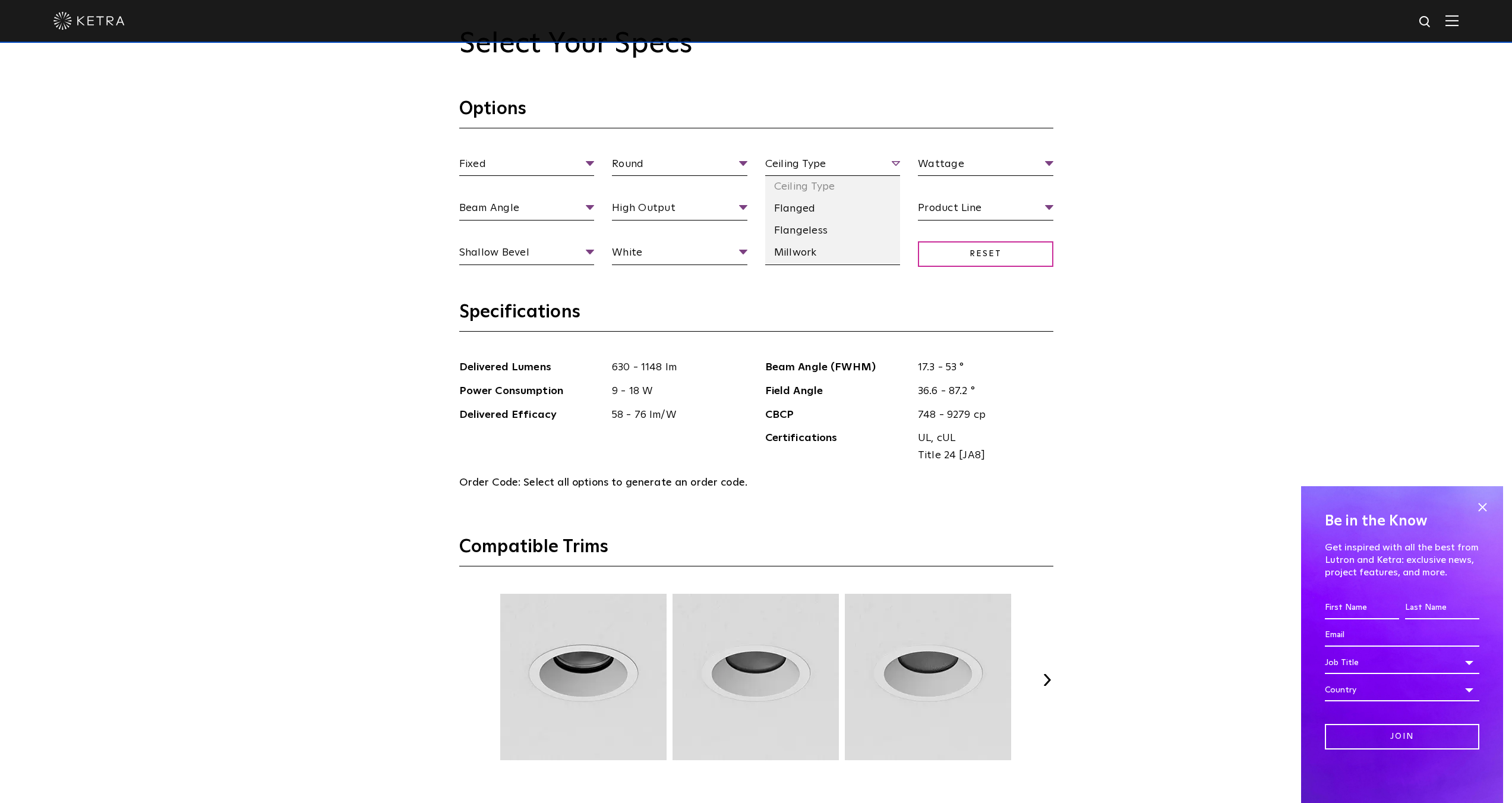
click at [842, 171] on span "Ceiling Type" at bounding box center [833, 166] width 135 height 21
click at [830, 207] on li "Flanged" at bounding box center [833, 209] width 135 height 22
click at [823, 233] on li "Flangeless" at bounding box center [833, 231] width 135 height 22
click at [825, 269] on li "277 V" at bounding box center [833, 275] width 135 height 22
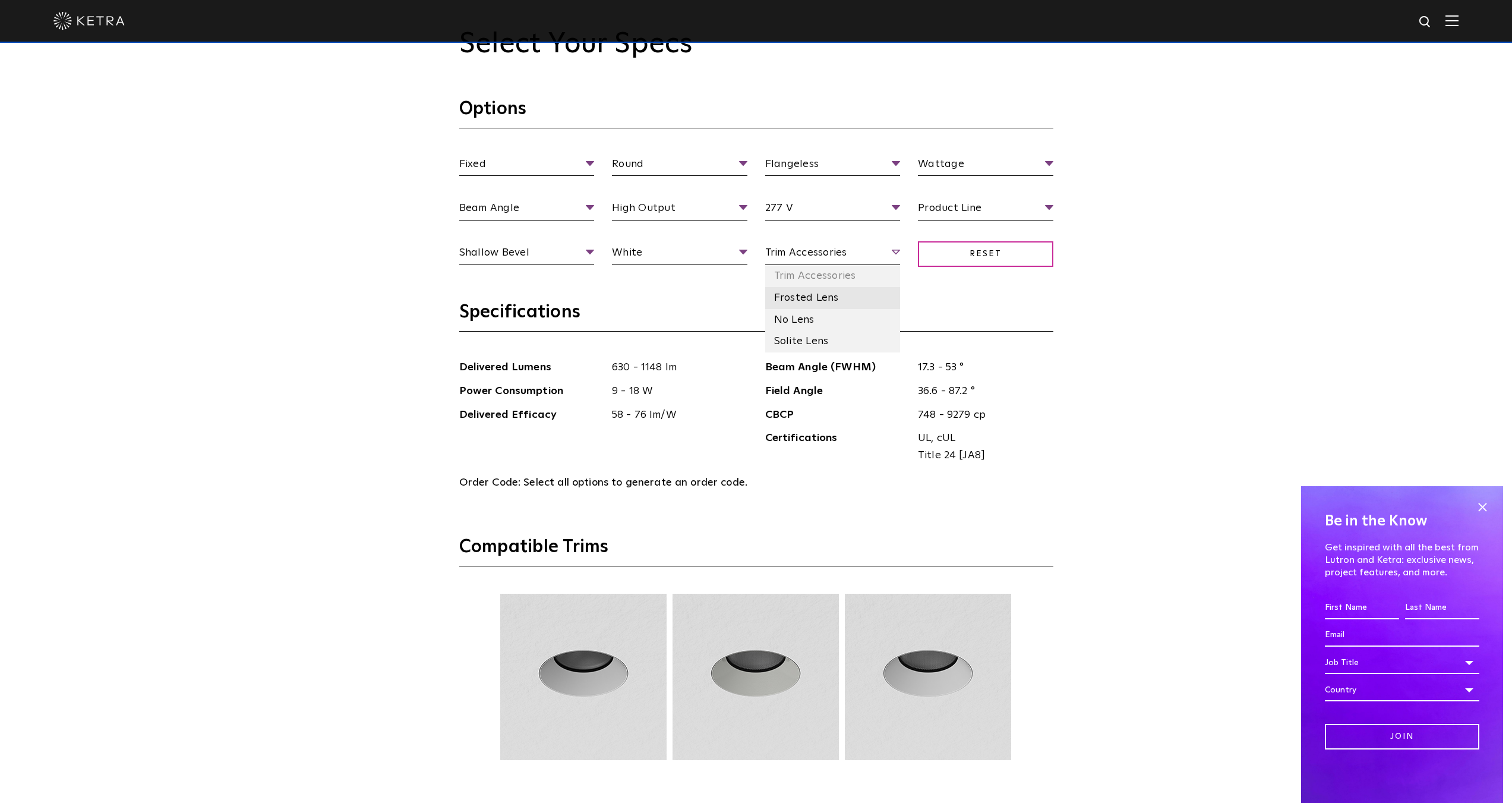
click at [813, 298] on li "Frosted Lens" at bounding box center [833, 298] width 135 height 22
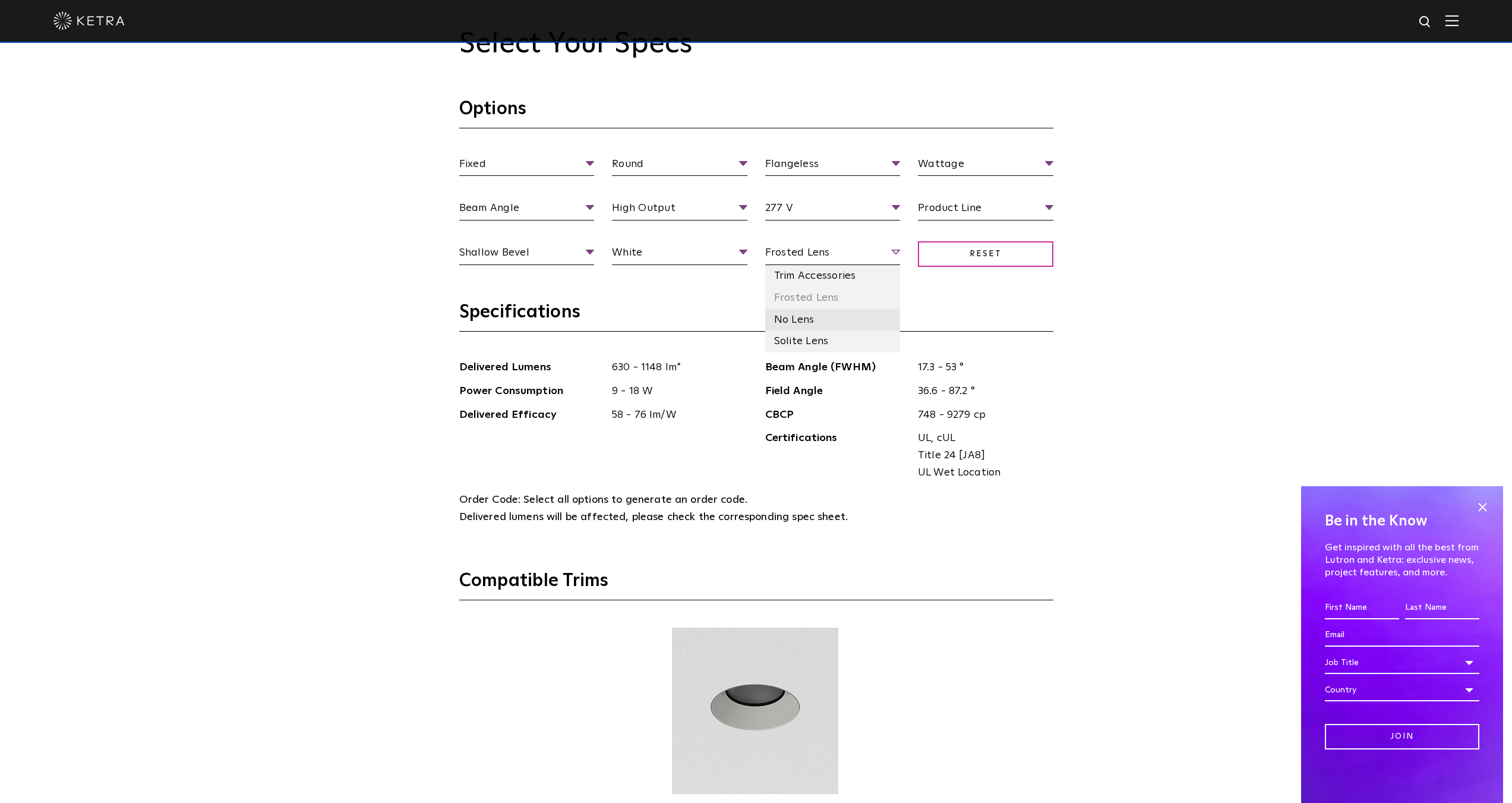
click at [814, 313] on li "No Lens" at bounding box center [833, 320] width 135 height 22
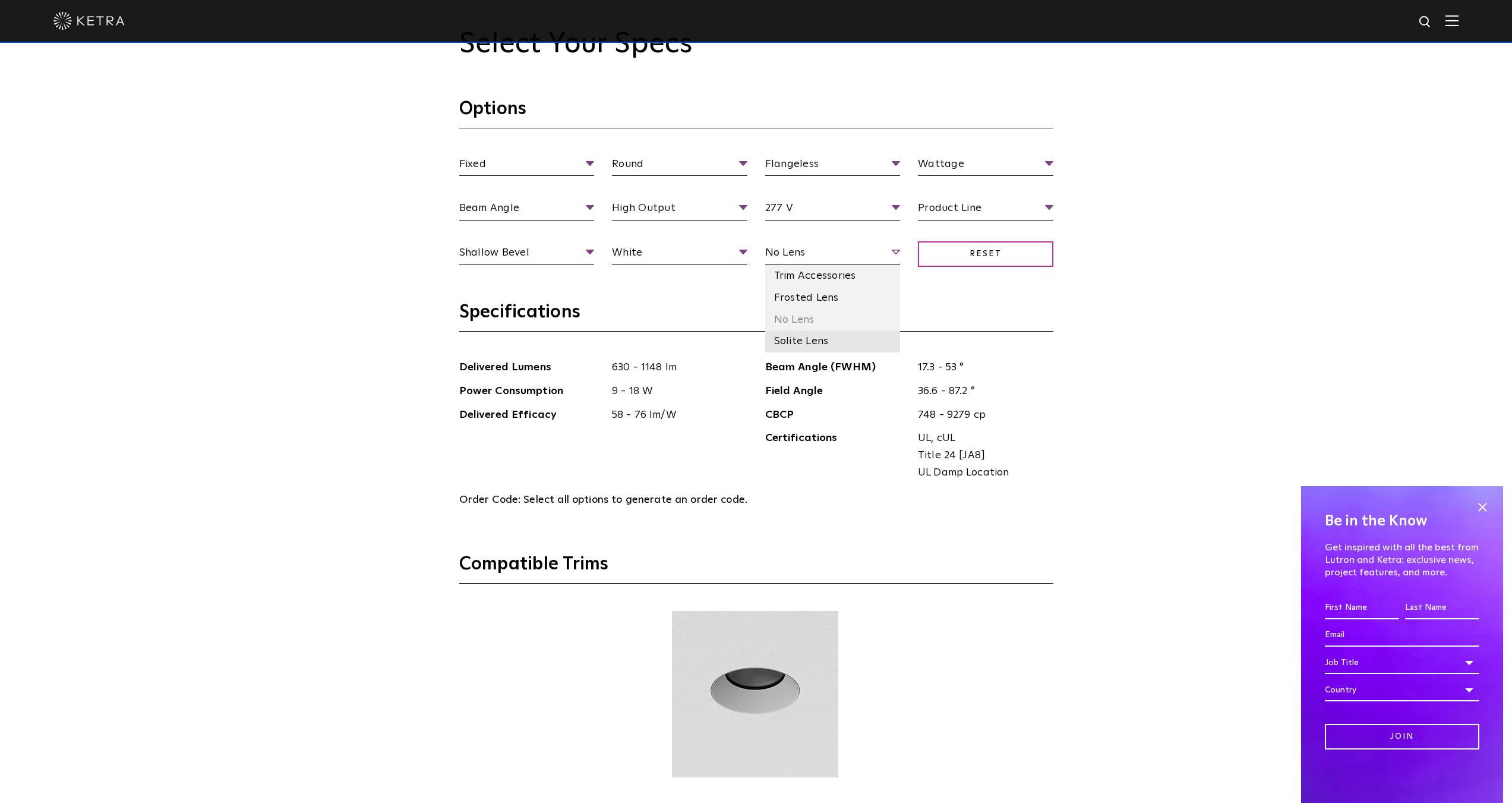
click at [820, 340] on li "Solite Lens" at bounding box center [833, 342] width 135 height 22
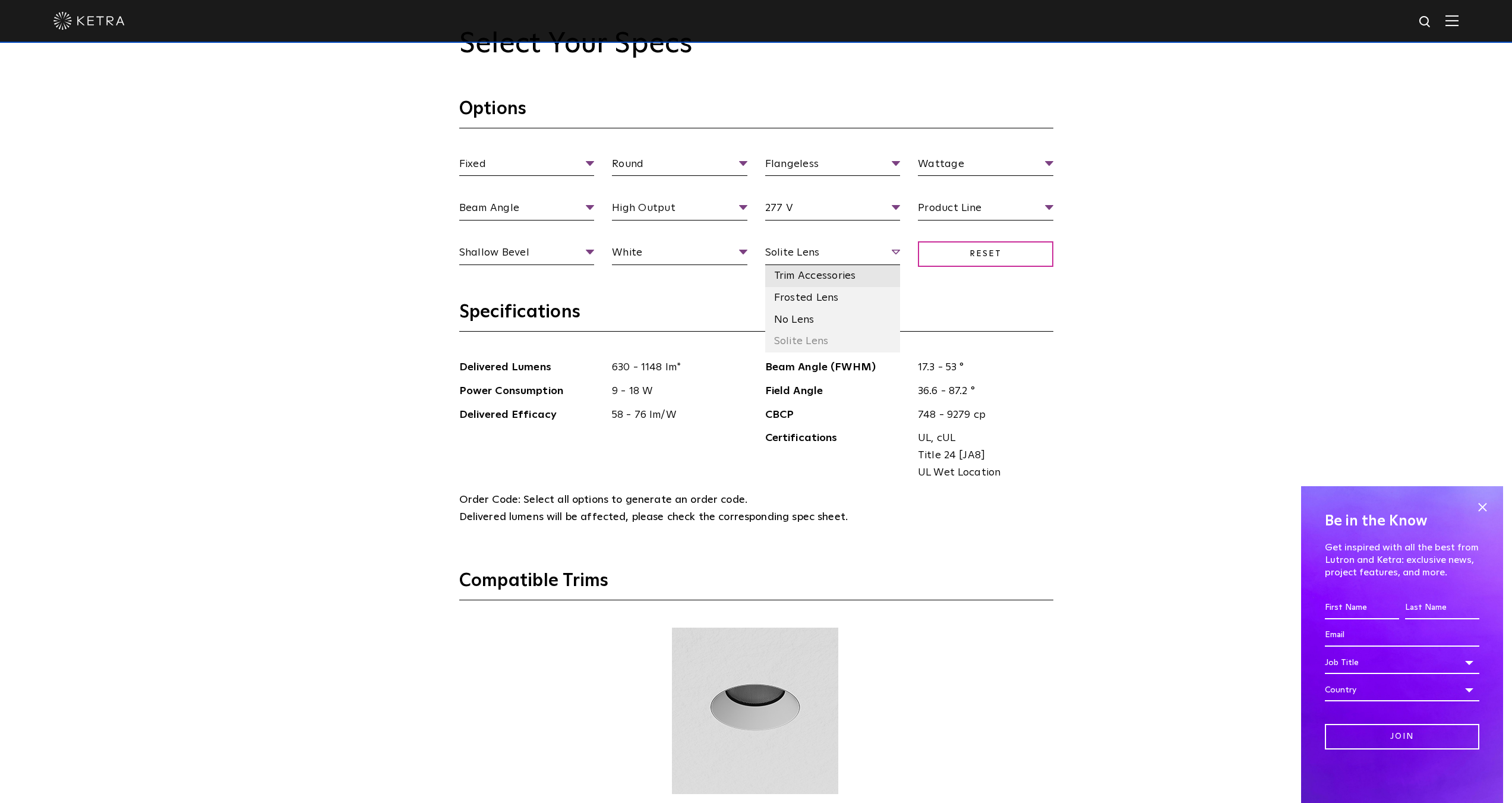
click at [808, 279] on li "Trim Accessories" at bounding box center [833, 276] width 135 height 22
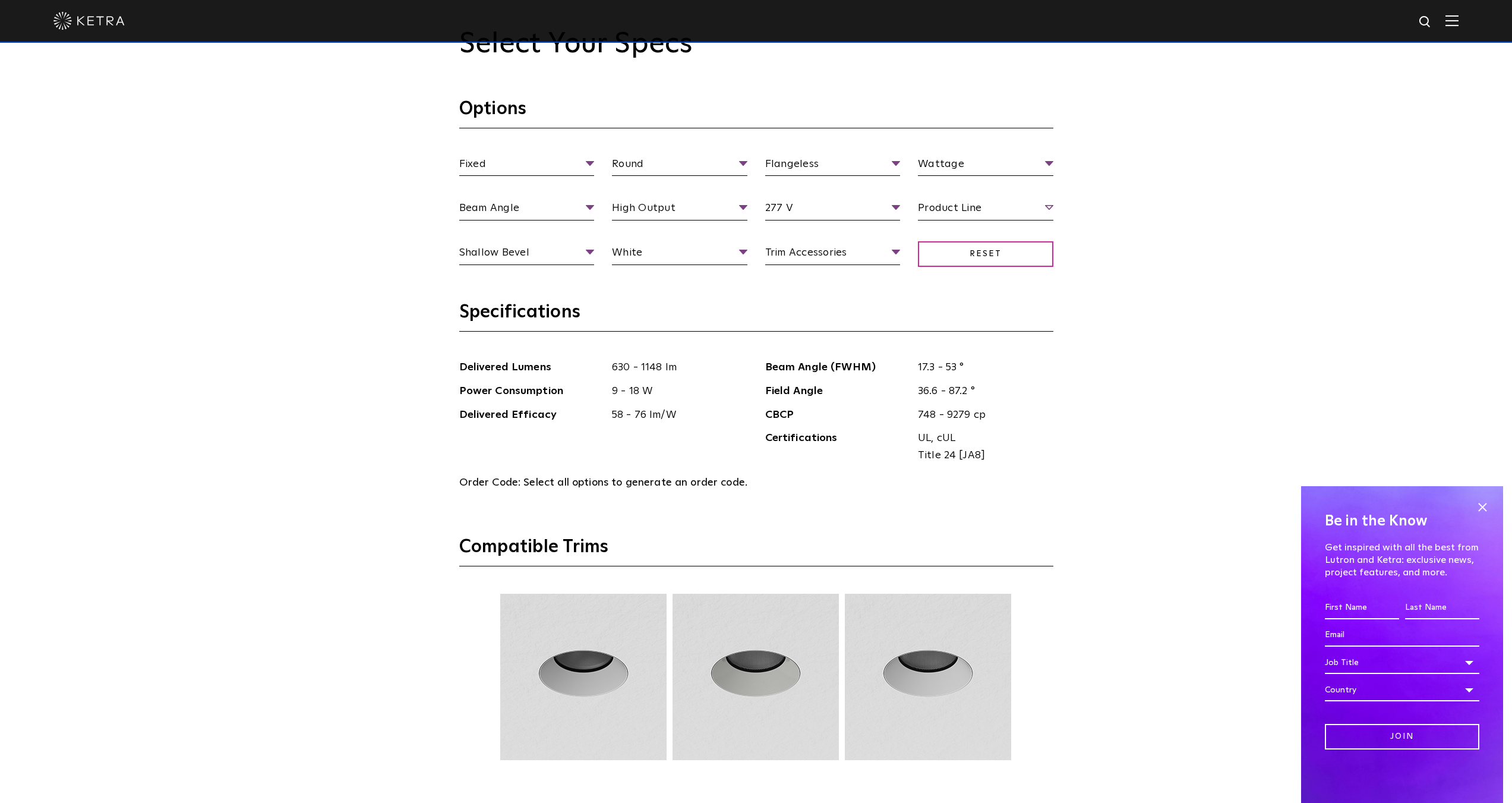
click at [1006, 208] on span "Product Line" at bounding box center [985, 210] width 135 height 21
click at [999, 268] on li "Residential" at bounding box center [985, 275] width 135 height 22
click at [965, 250] on li "Commercial" at bounding box center [985, 253] width 135 height 22
drag, startPoint x: 970, startPoint y: 269, endPoint x: 966, endPoint y: 241, distance: 28.3
click at [970, 269] on li "Residential" at bounding box center [985, 275] width 135 height 22
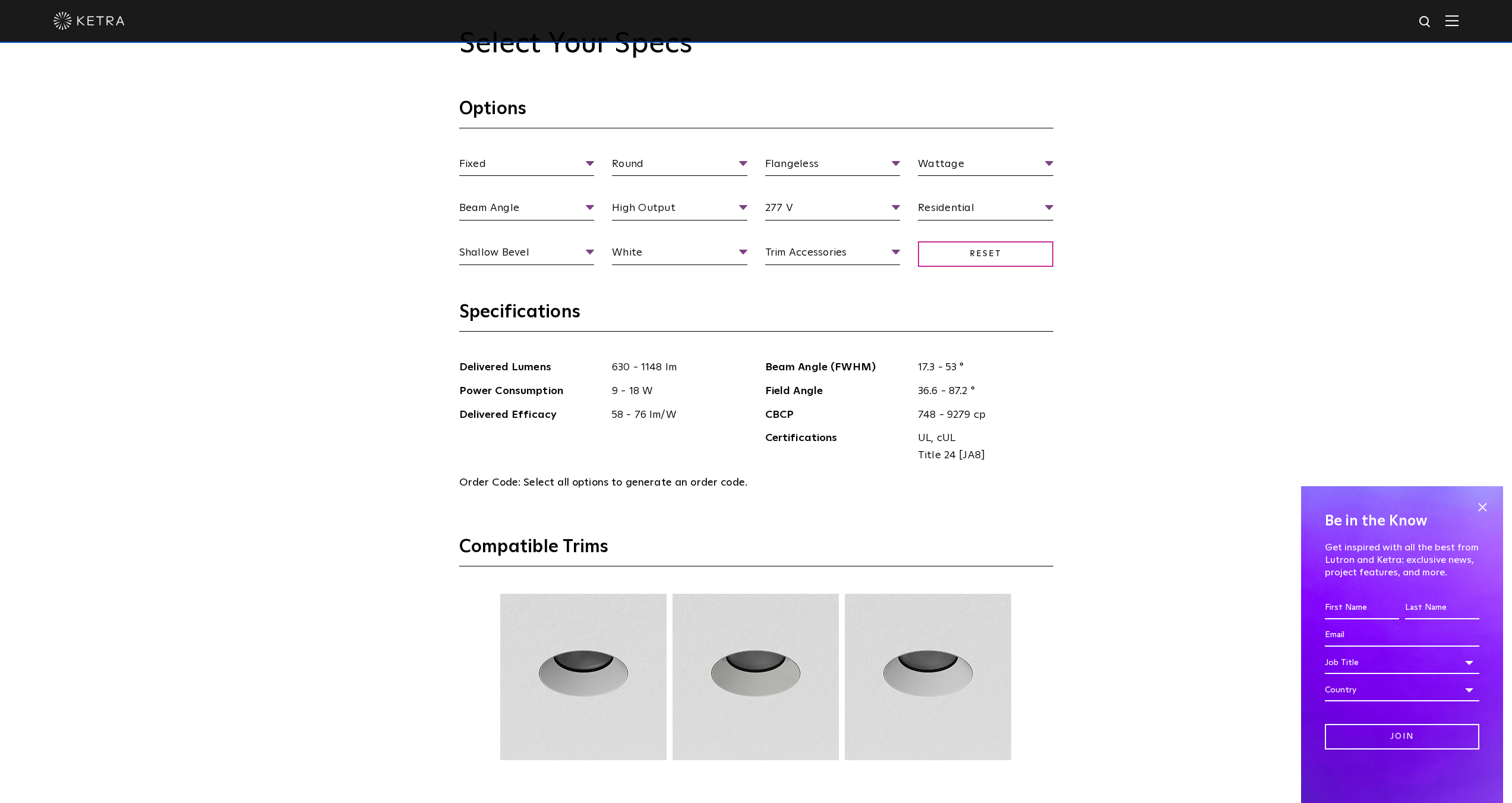
click at [801, 111] on h3 "Options" at bounding box center [757, 113] width 594 height 31
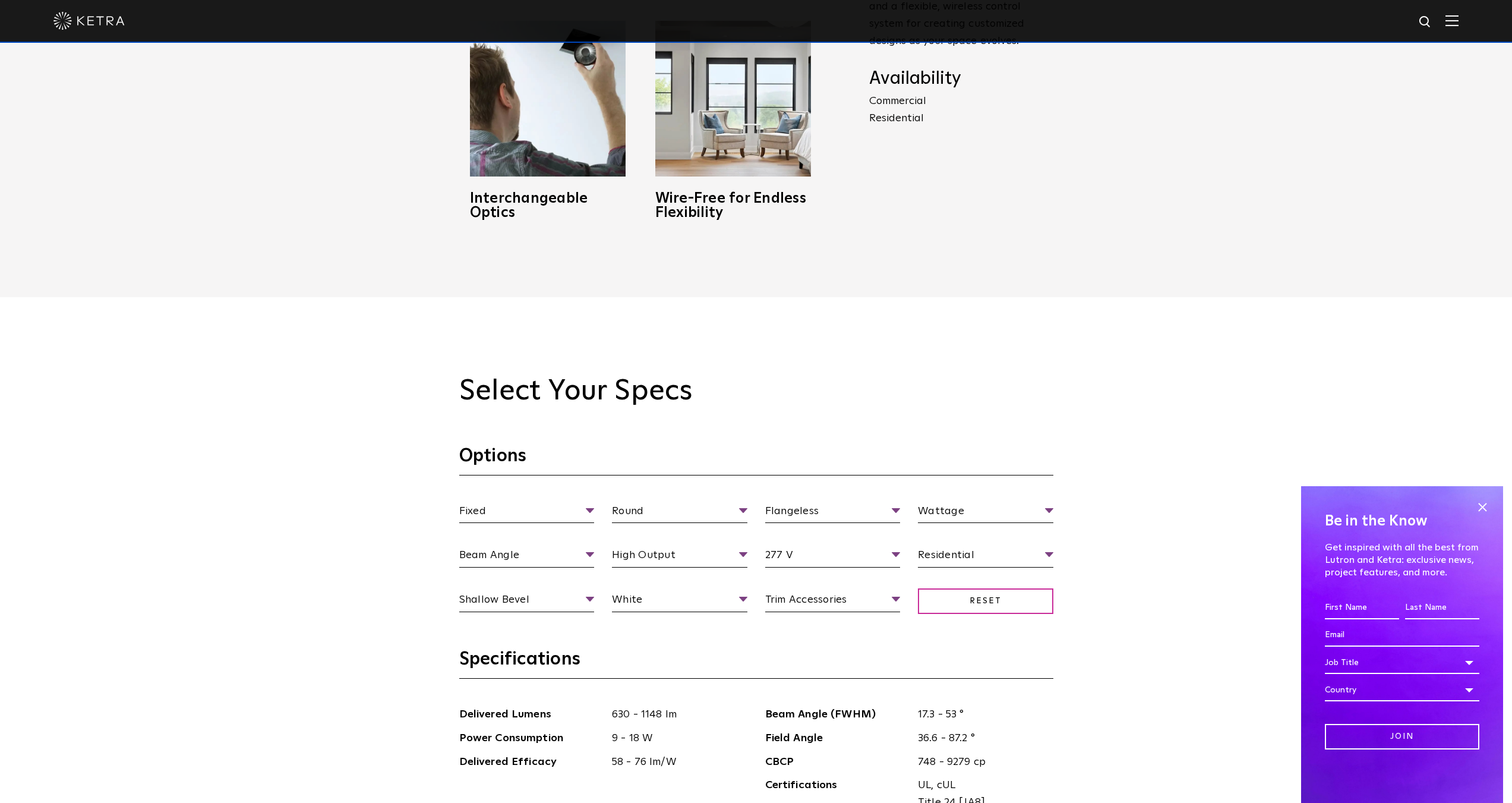
scroll to position [1307, 0]
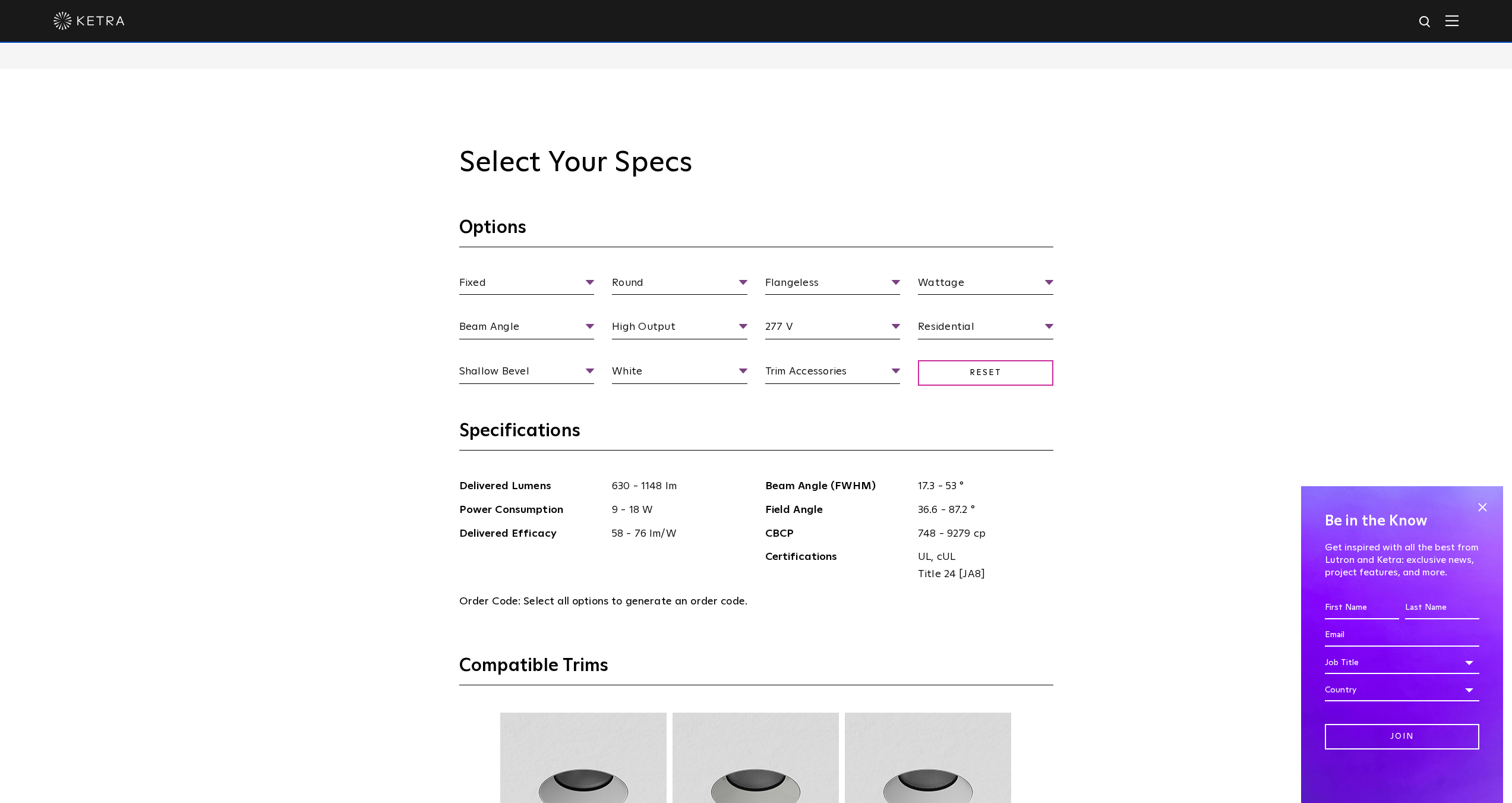
drag, startPoint x: 336, startPoint y: 372, endPoint x: 355, endPoint y: 384, distance: 22.5
click at [339, 372] on div "Select Your Specs Options Fixed Fixture Type Adjustable Fixed Wall Wash Round A…" at bounding box center [756, 675] width 1512 height 1211
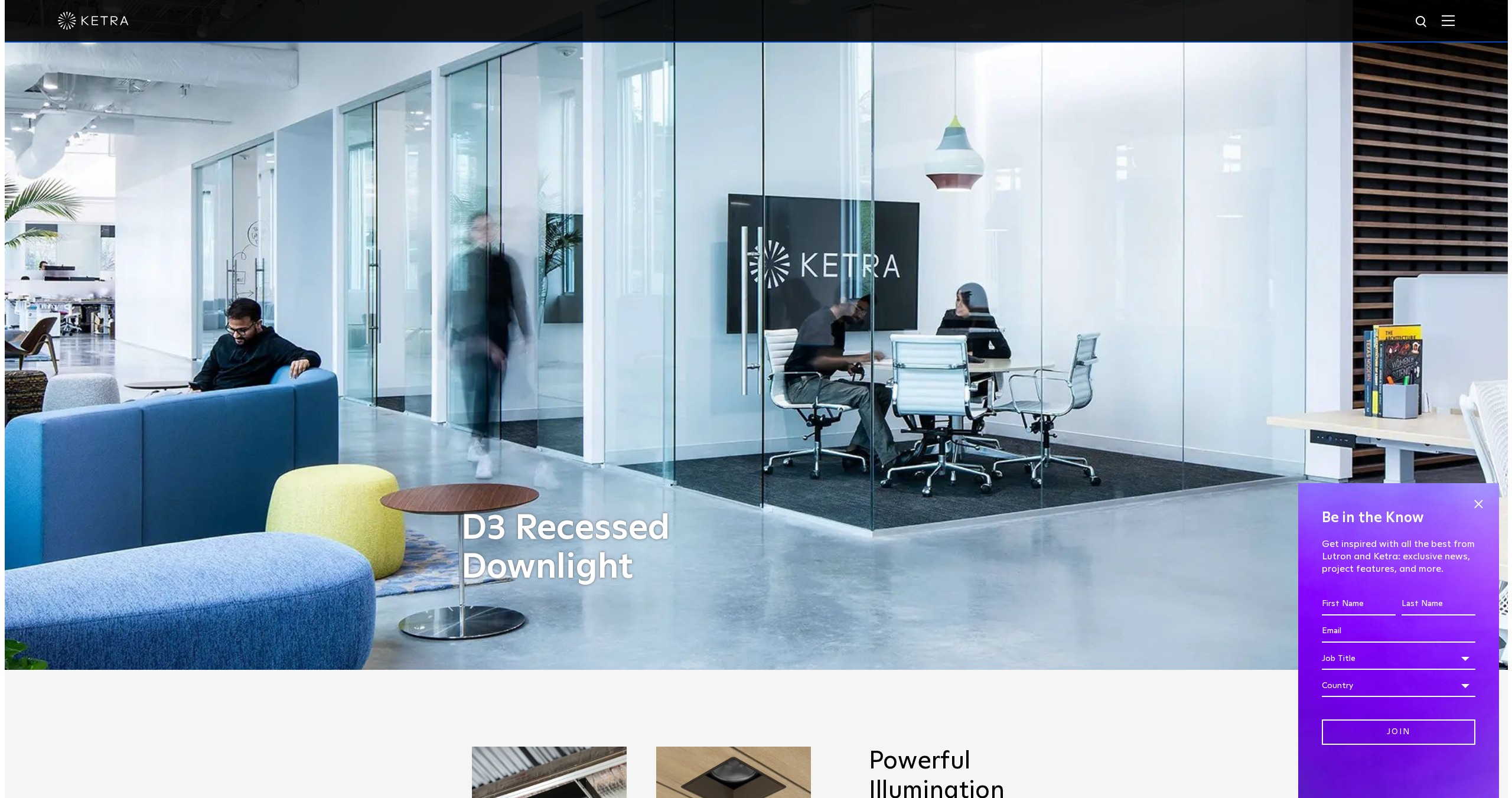
scroll to position [0, 0]
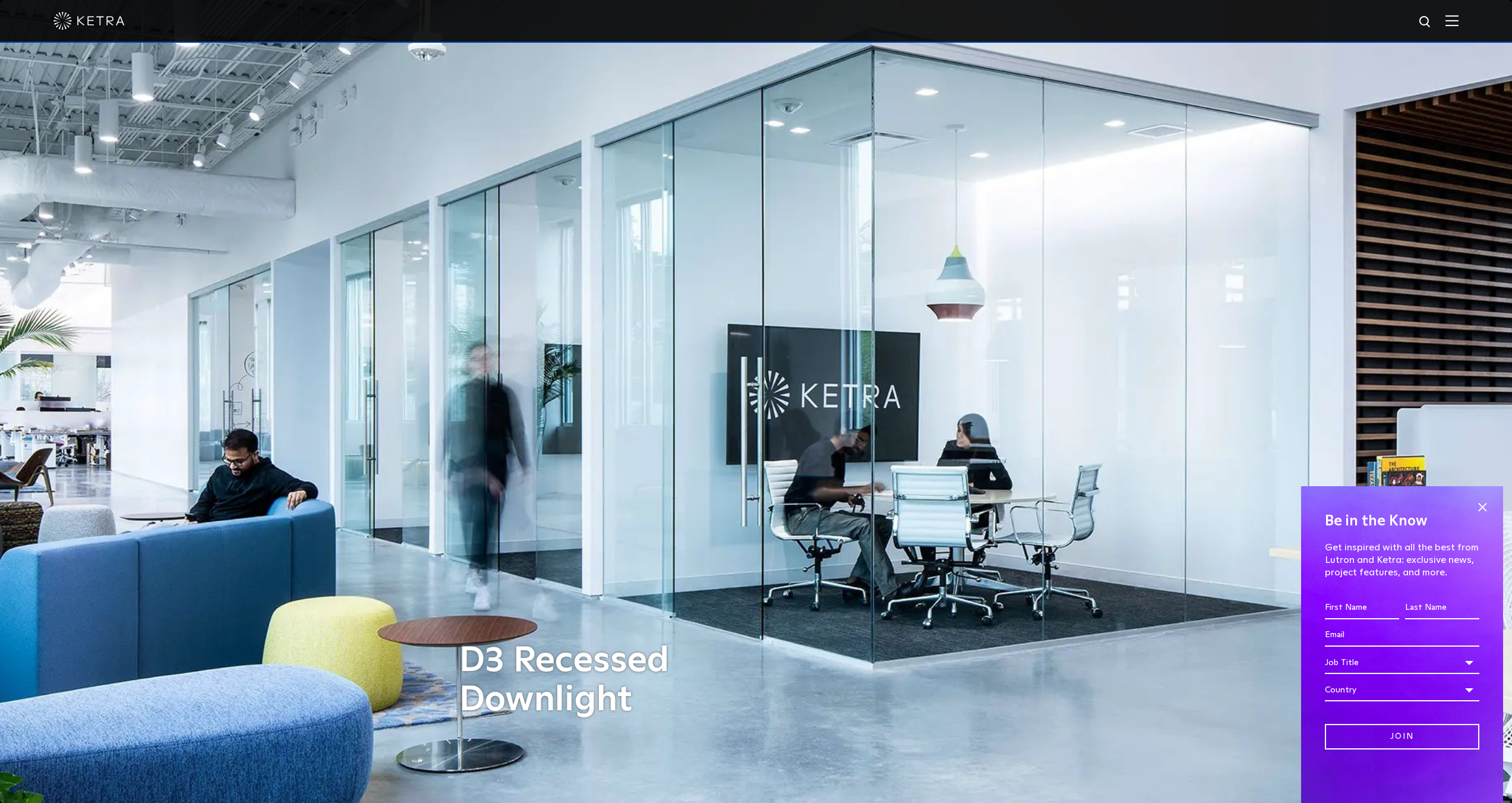
click at [1489, 508] on span at bounding box center [1482, 507] width 18 height 18
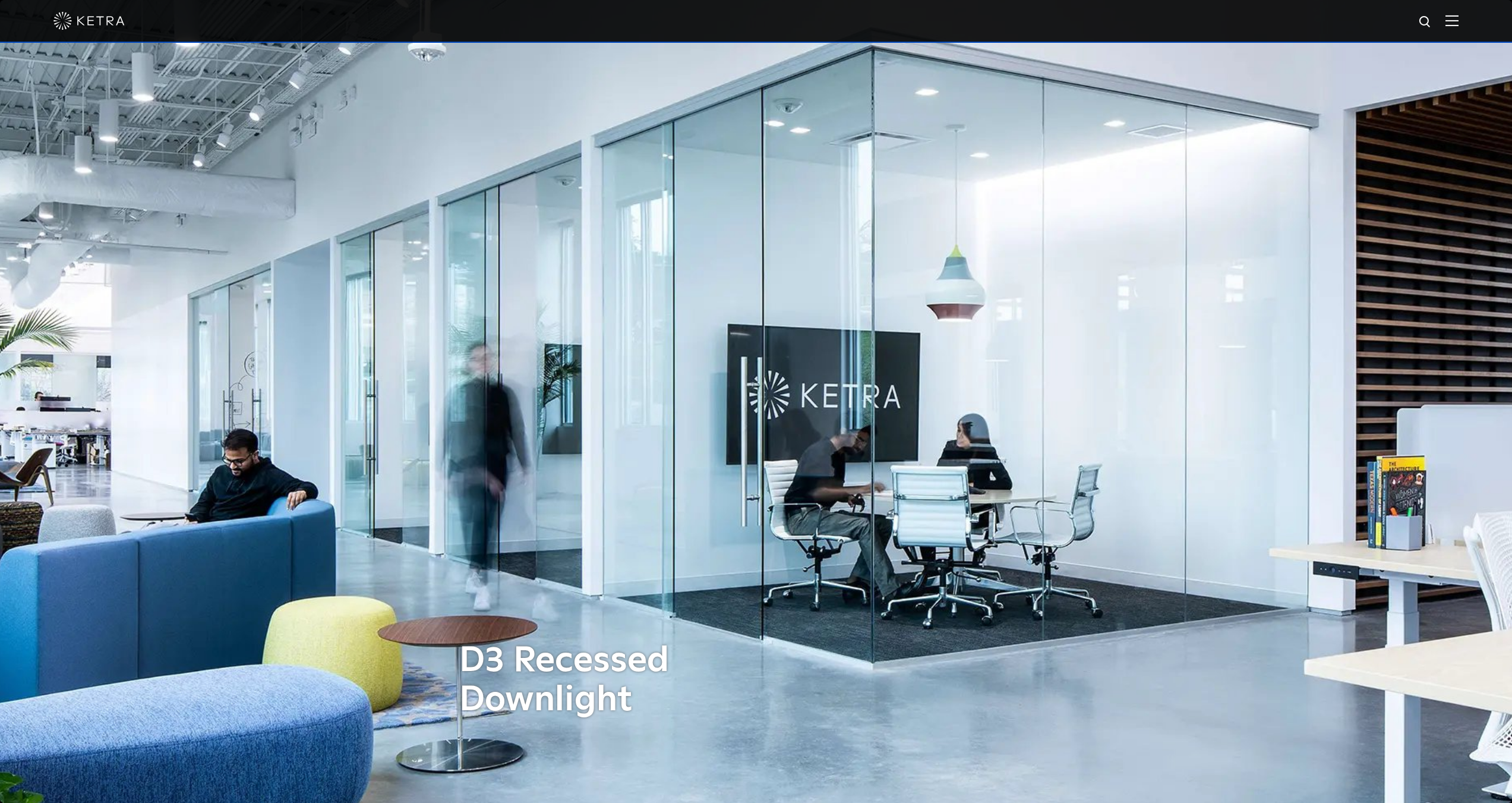
drag, startPoint x: 1476, startPoint y: 25, endPoint x: 1460, endPoint y: 22, distance: 16.3
click at [1474, 23] on div at bounding box center [756, 21] width 1512 height 43
click at [1458, 22] on img at bounding box center [1451, 20] width 13 height 11
